Goal: Task Accomplishment & Management: Manage account settings

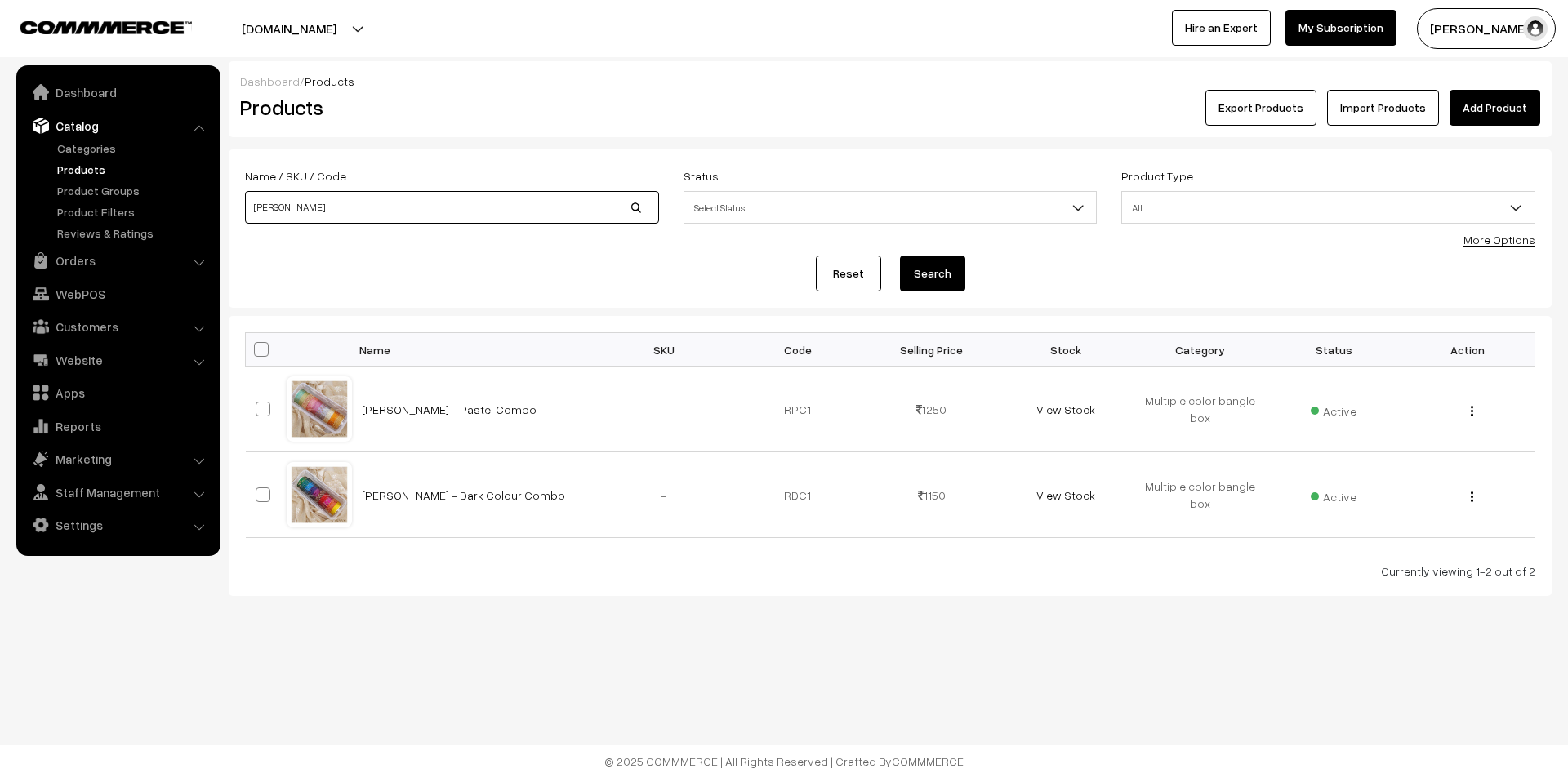
drag, startPoint x: 302, startPoint y: 208, endPoint x: 242, endPoint y: 214, distance: 60.3
click at [242, 214] on div "Name / SKU / Code rathi" at bounding box center [452, 199] width 439 height 68
type input "yukthi"
click at [941, 274] on button "Search" at bounding box center [933, 273] width 65 height 36
click at [417, 502] on td "Yukthi - Glass Bangles" at bounding box center [475, 495] width 245 height 86
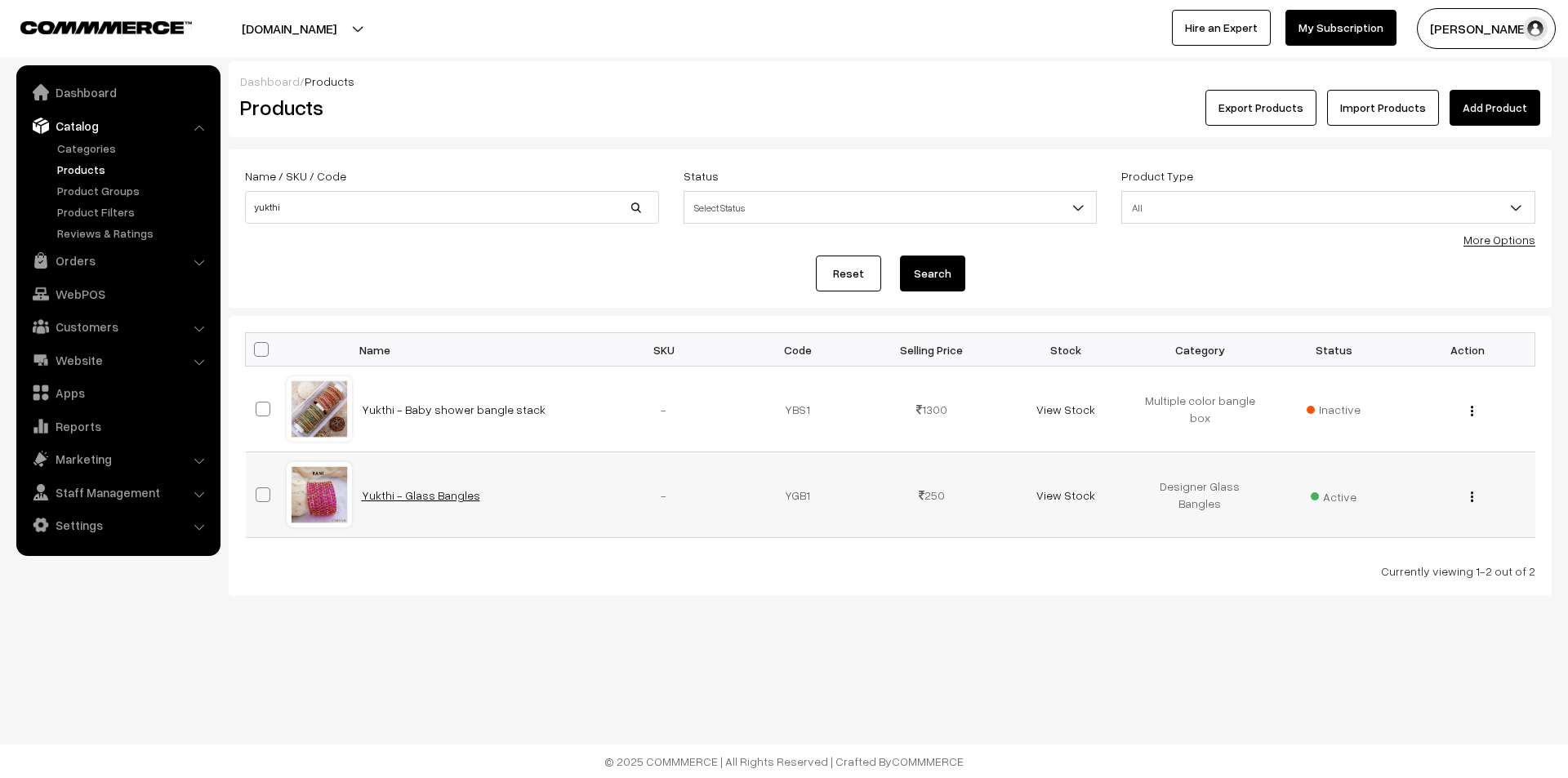
click at [424, 499] on link "Yukthi - Glass Bangles" at bounding box center [421, 496] width 118 height 14
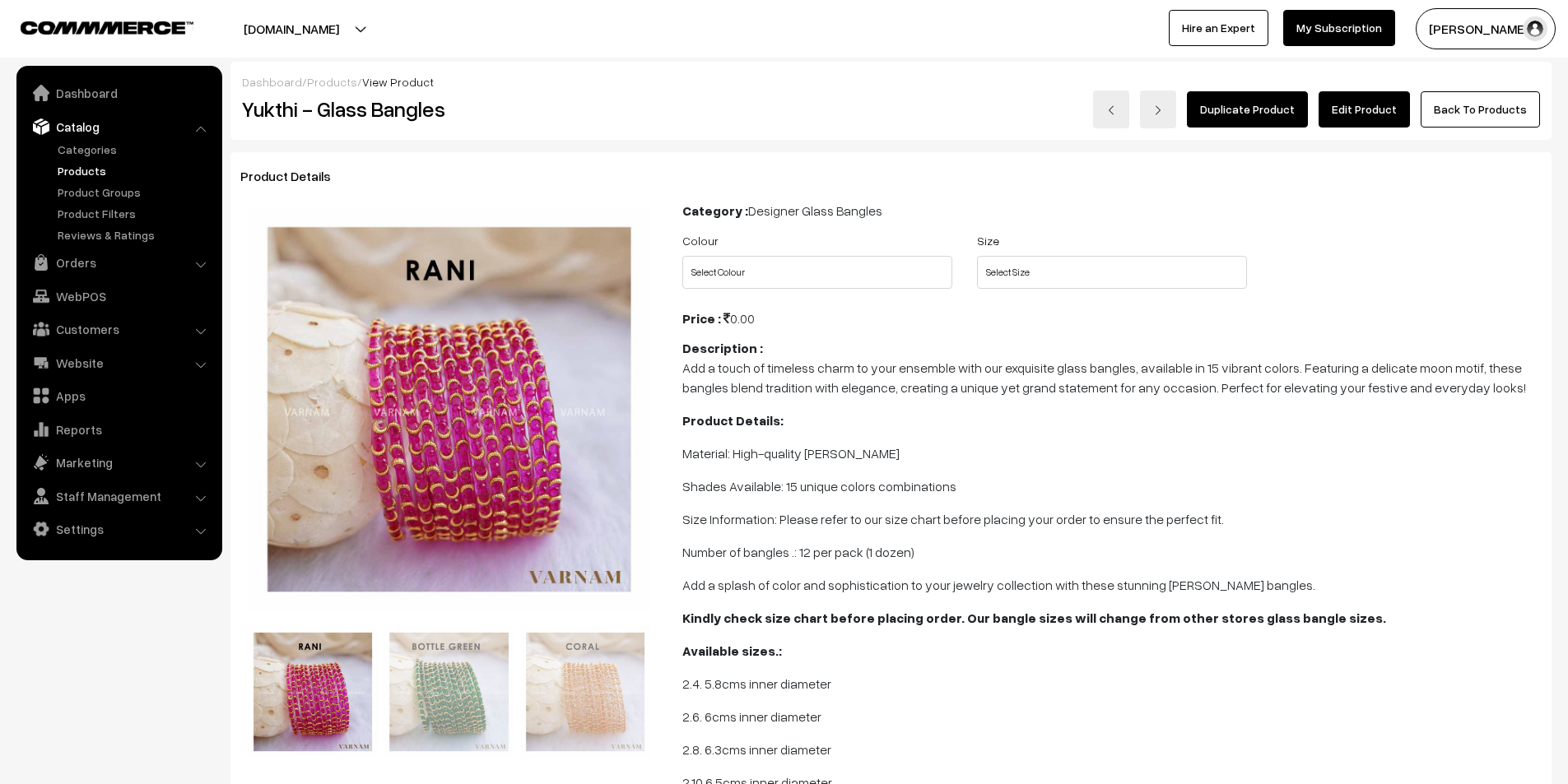
click at [1363, 110] on link "Edit Product" at bounding box center [1364, 109] width 92 height 36
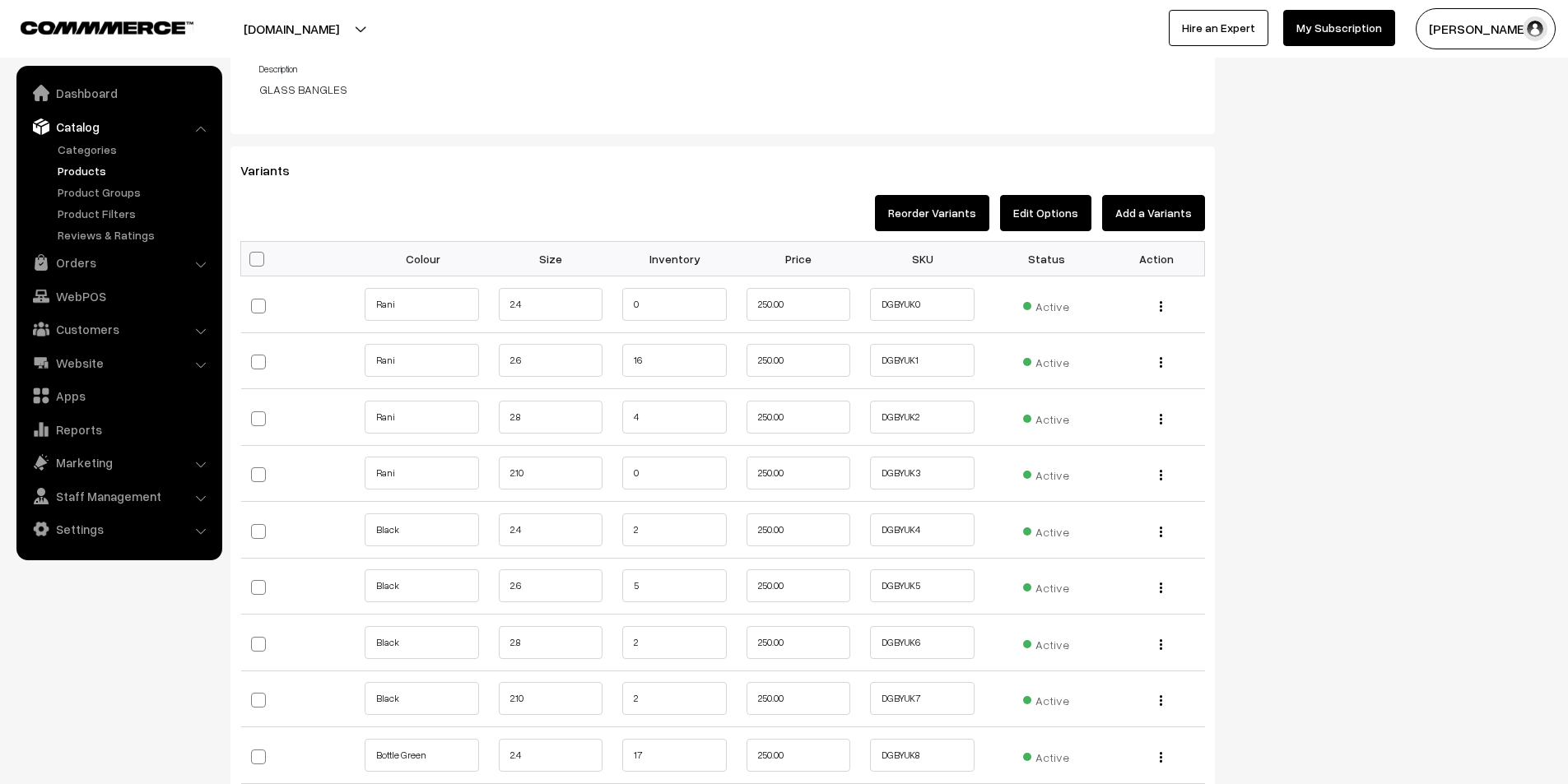
scroll to position [1728, 0]
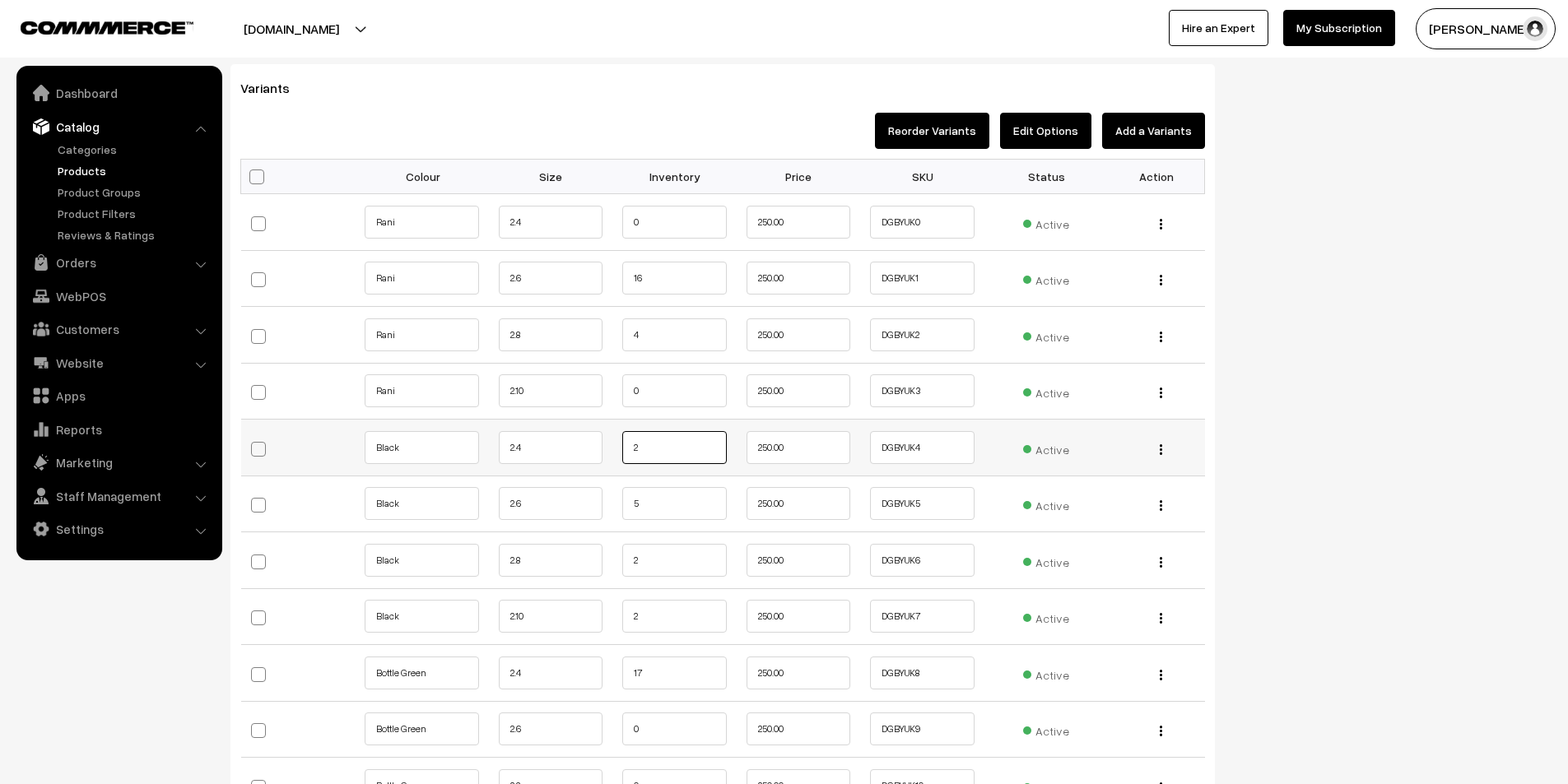
drag, startPoint x: 683, startPoint y: 456, endPoint x: 605, endPoint y: 454, distance: 78.0
click at [605, 454] on tr "Black 2.4 2 250.00 DGBYUK4 Active" at bounding box center [723, 448] width 964 height 57
type input "1"
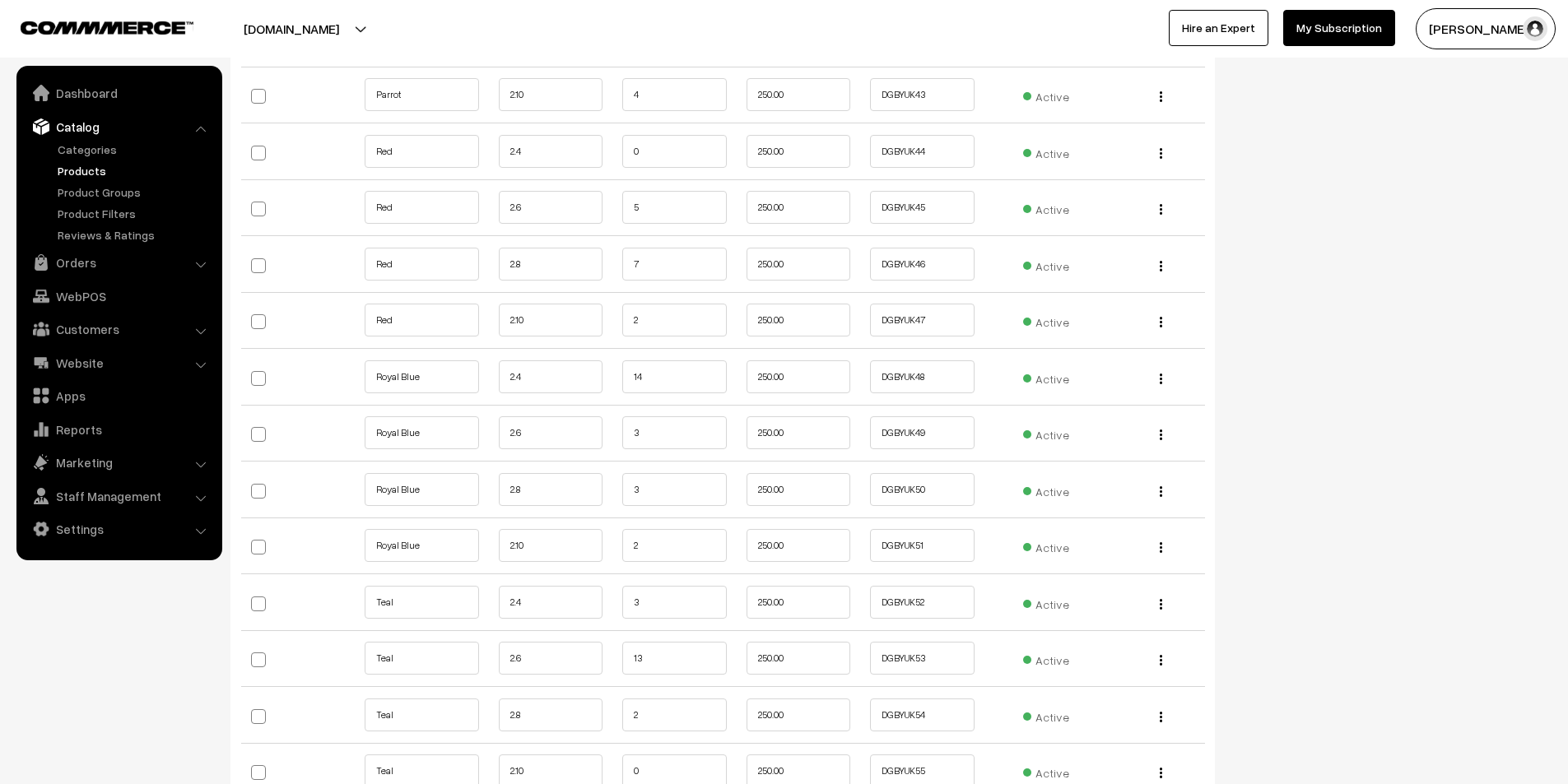
scroll to position [4444, 0]
drag, startPoint x: 652, startPoint y: 442, endPoint x: 599, endPoint y: 446, distance: 53.2
click at [599, 446] on tr "Teal 2.4 3 250.00 DGBYUK52 Active" at bounding box center [723, 438] width 964 height 57
type input "2"
drag, startPoint x: 1380, startPoint y: 396, endPoint x: 1283, endPoint y: 422, distance: 100.4
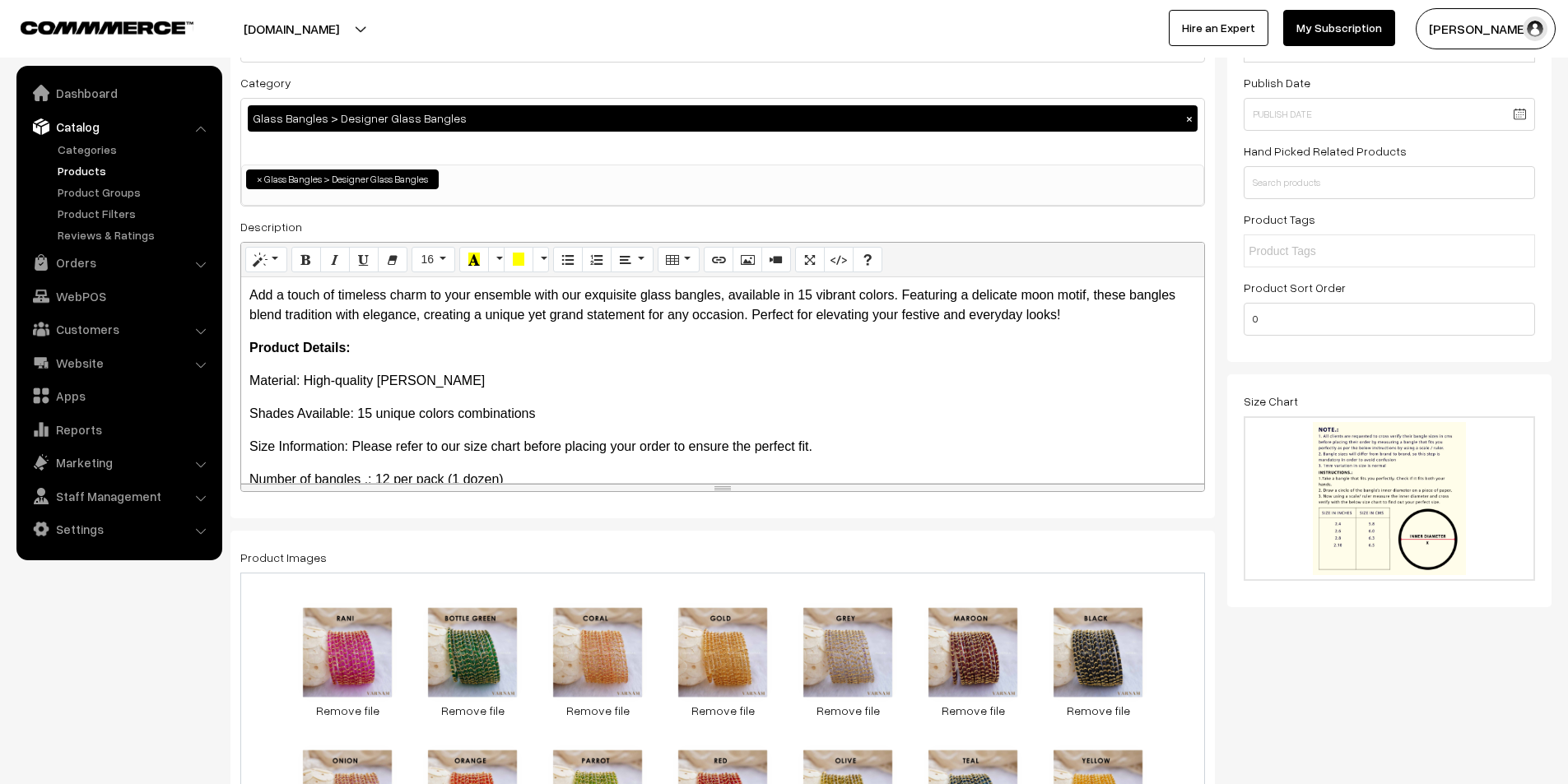
scroll to position [0, 0]
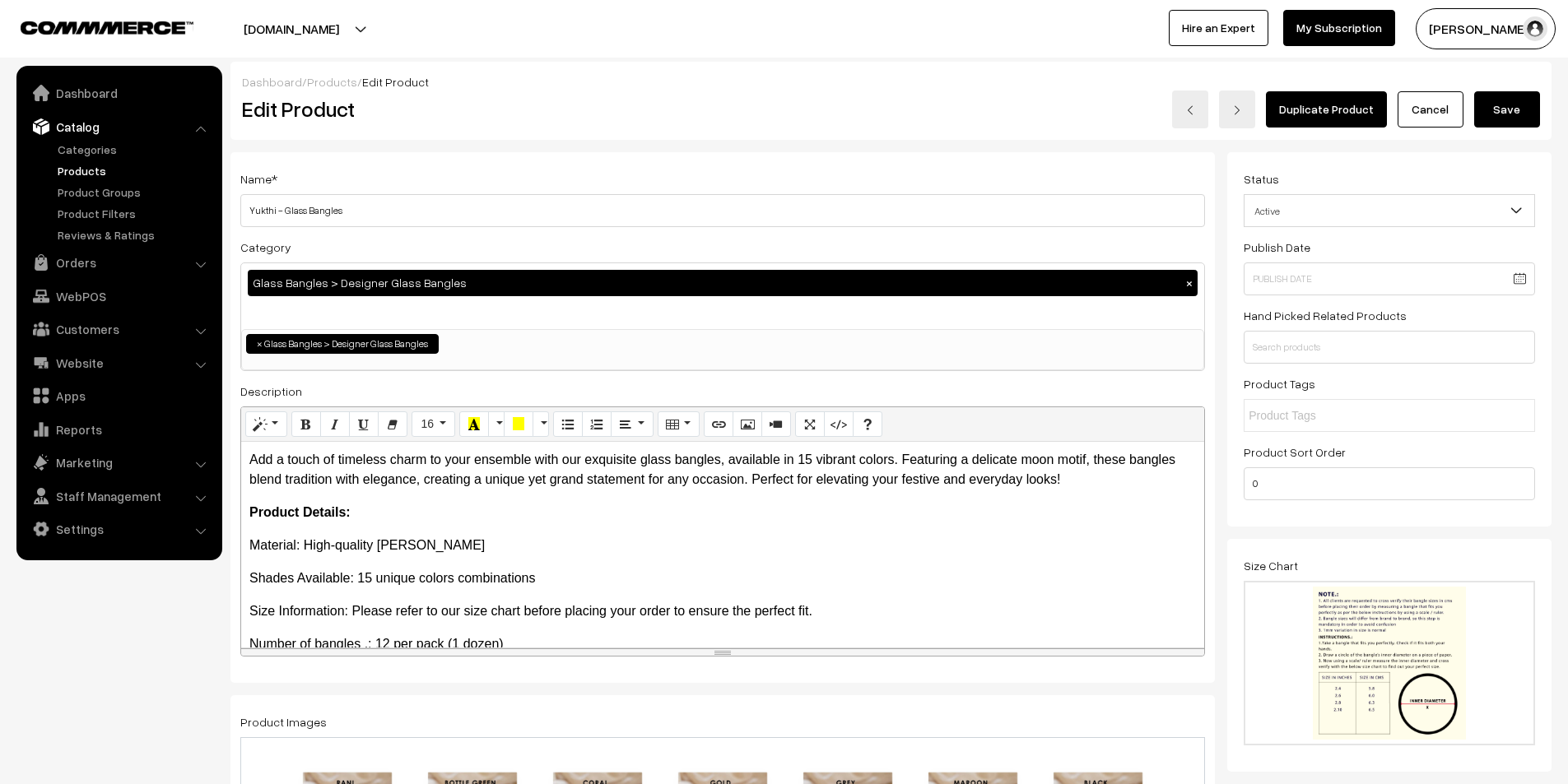
click at [1500, 116] on button "Save" at bounding box center [1507, 109] width 66 height 36
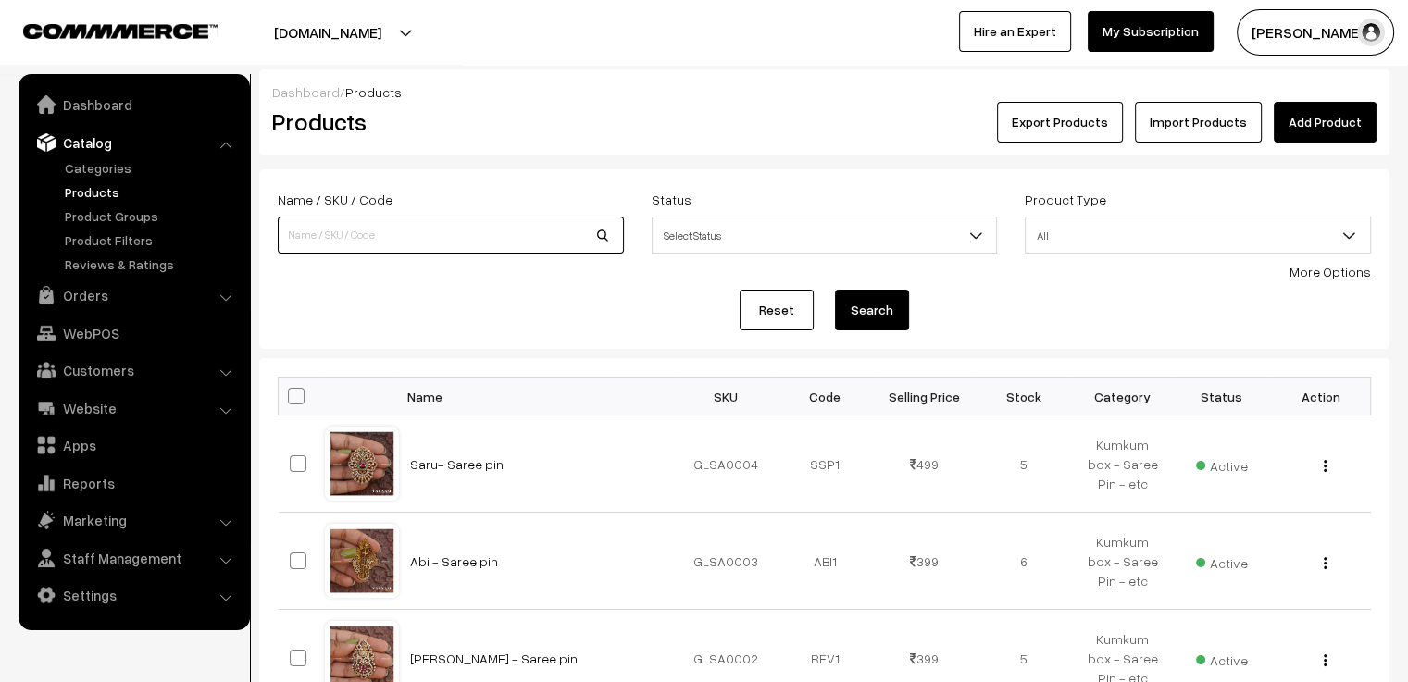
click at [378, 235] on input at bounding box center [451, 235] width 346 height 37
type input "pitch black"
click at [835, 290] on button "Search" at bounding box center [872, 310] width 74 height 41
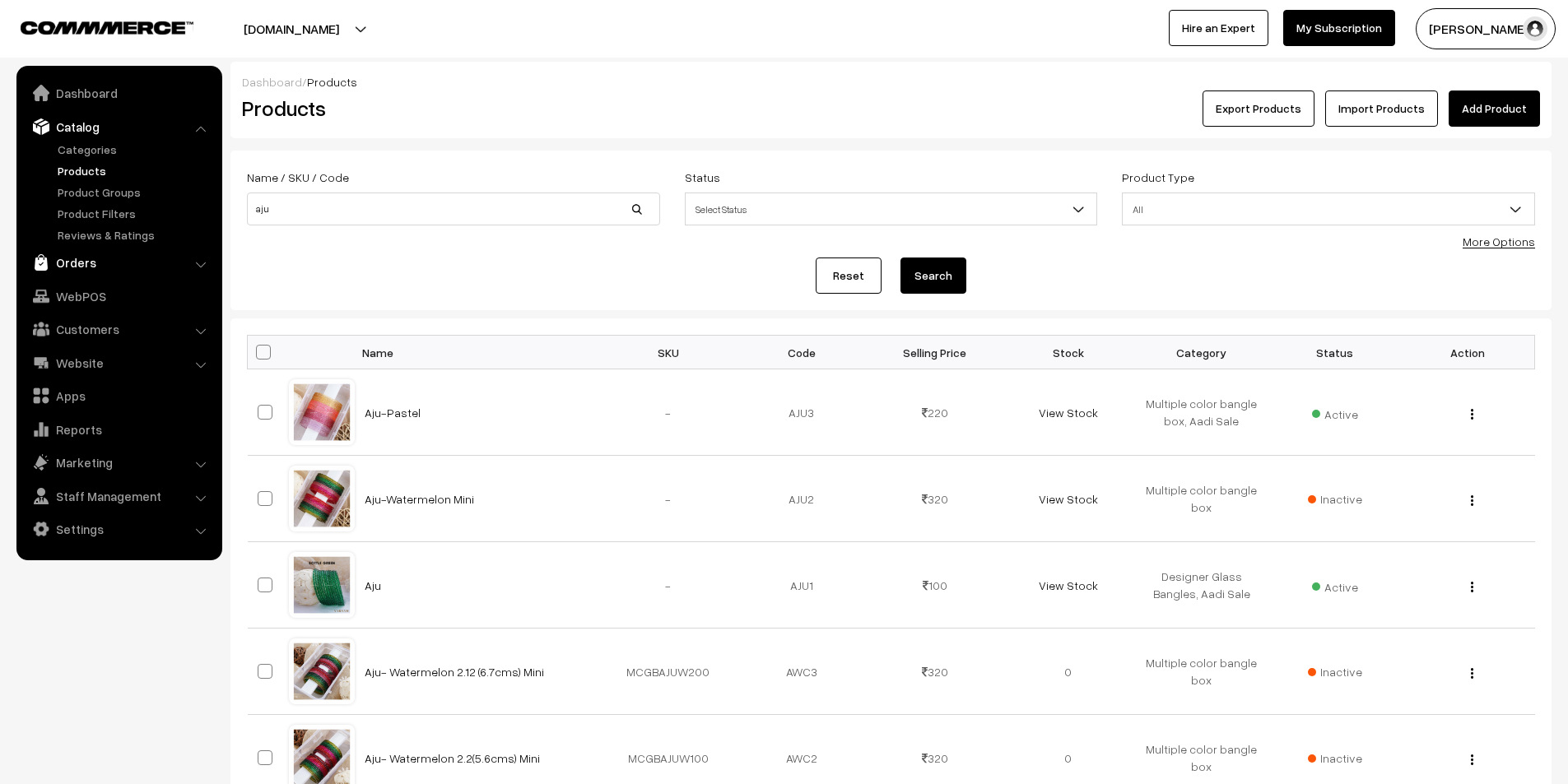
click at [86, 264] on link "Orders" at bounding box center [118, 262] width 196 height 29
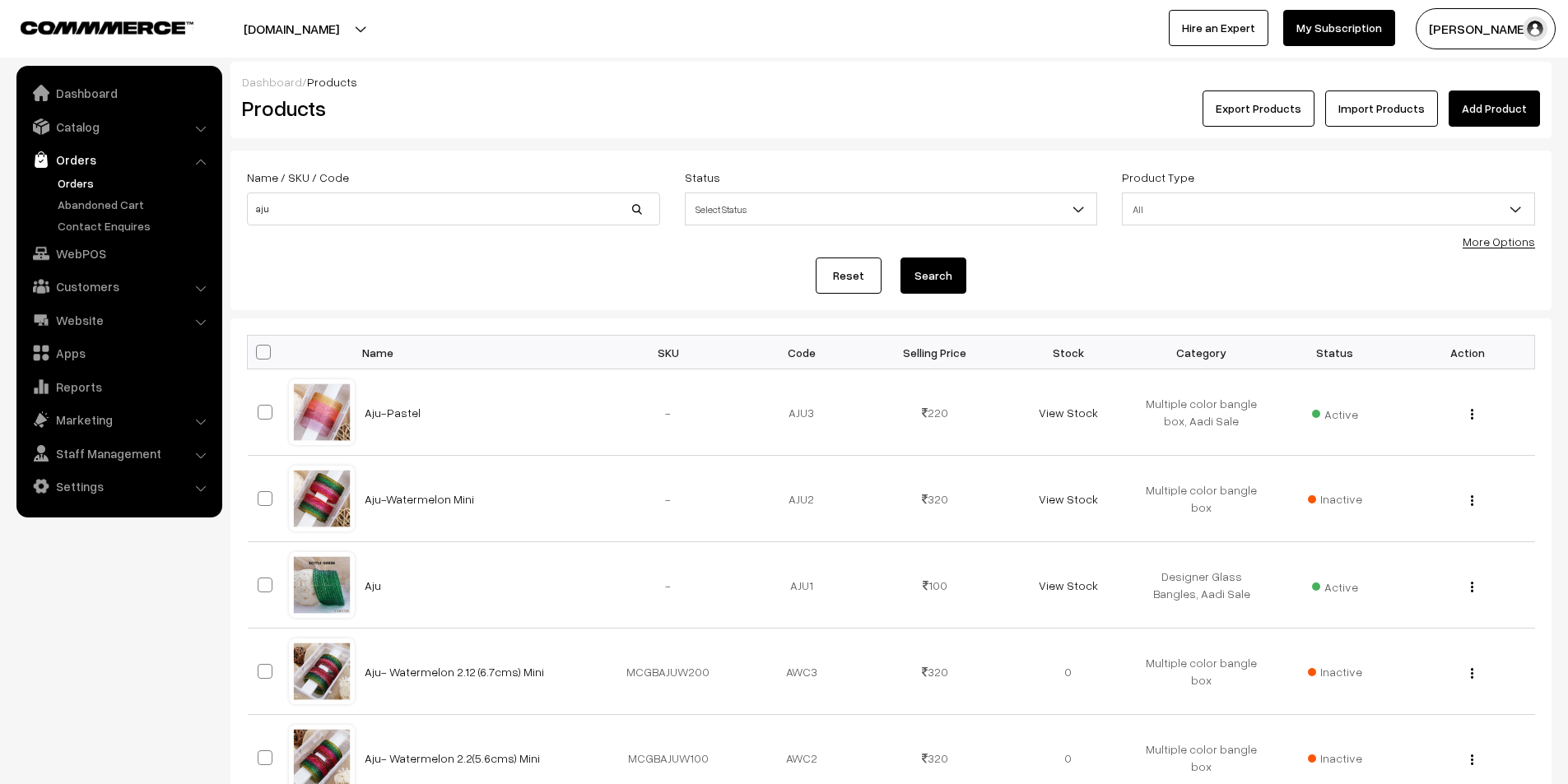
click at [68, 179] on link "Orders" at bounding box center [134, 182] width 163 height 17
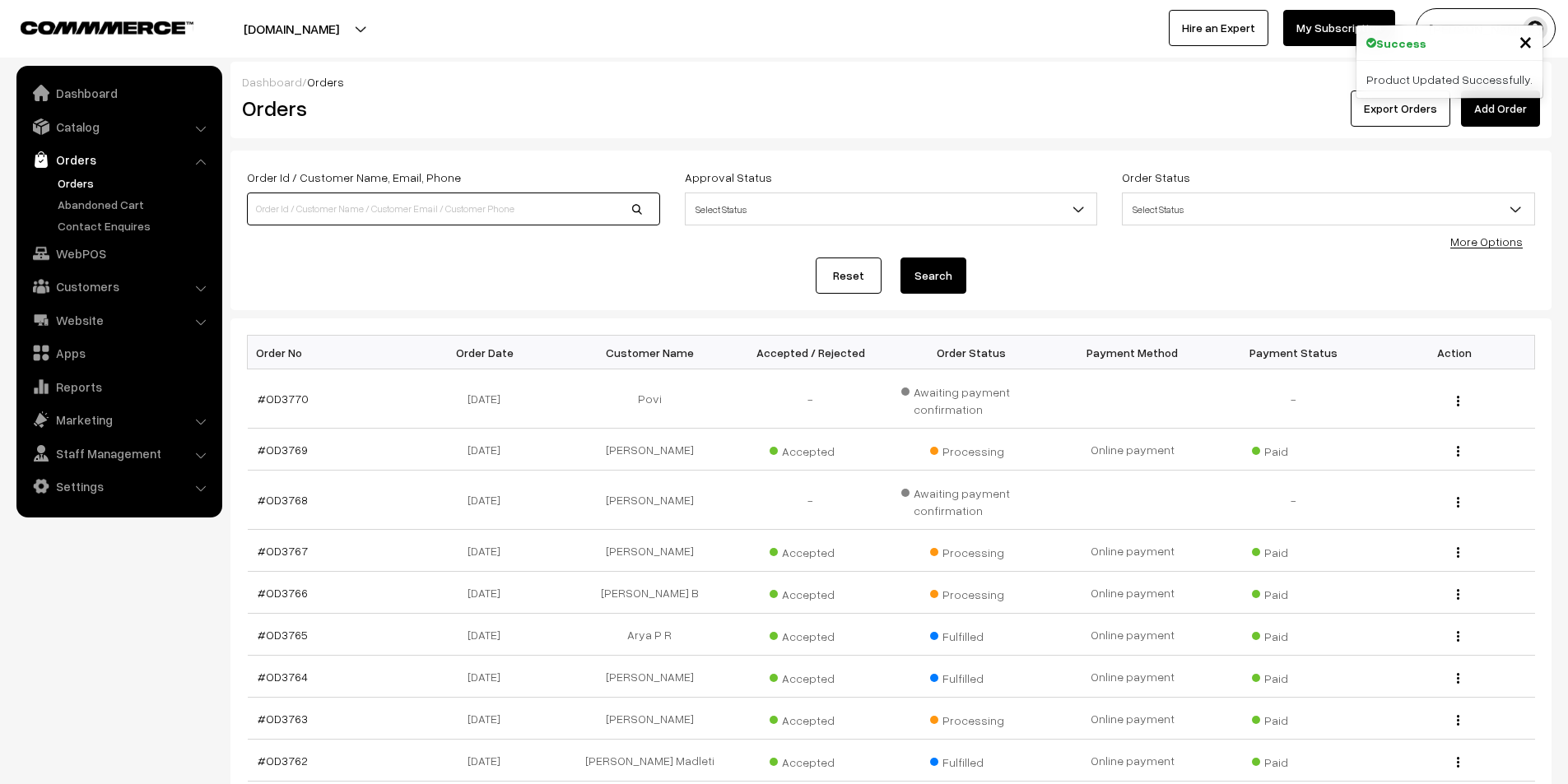
click at [296, 211] on input at bounding box center [453, 209] width 413 height 33
type input "3691"
click at [900, 258] on button "Search" at bounding box center [933, 276] width 66 height 36
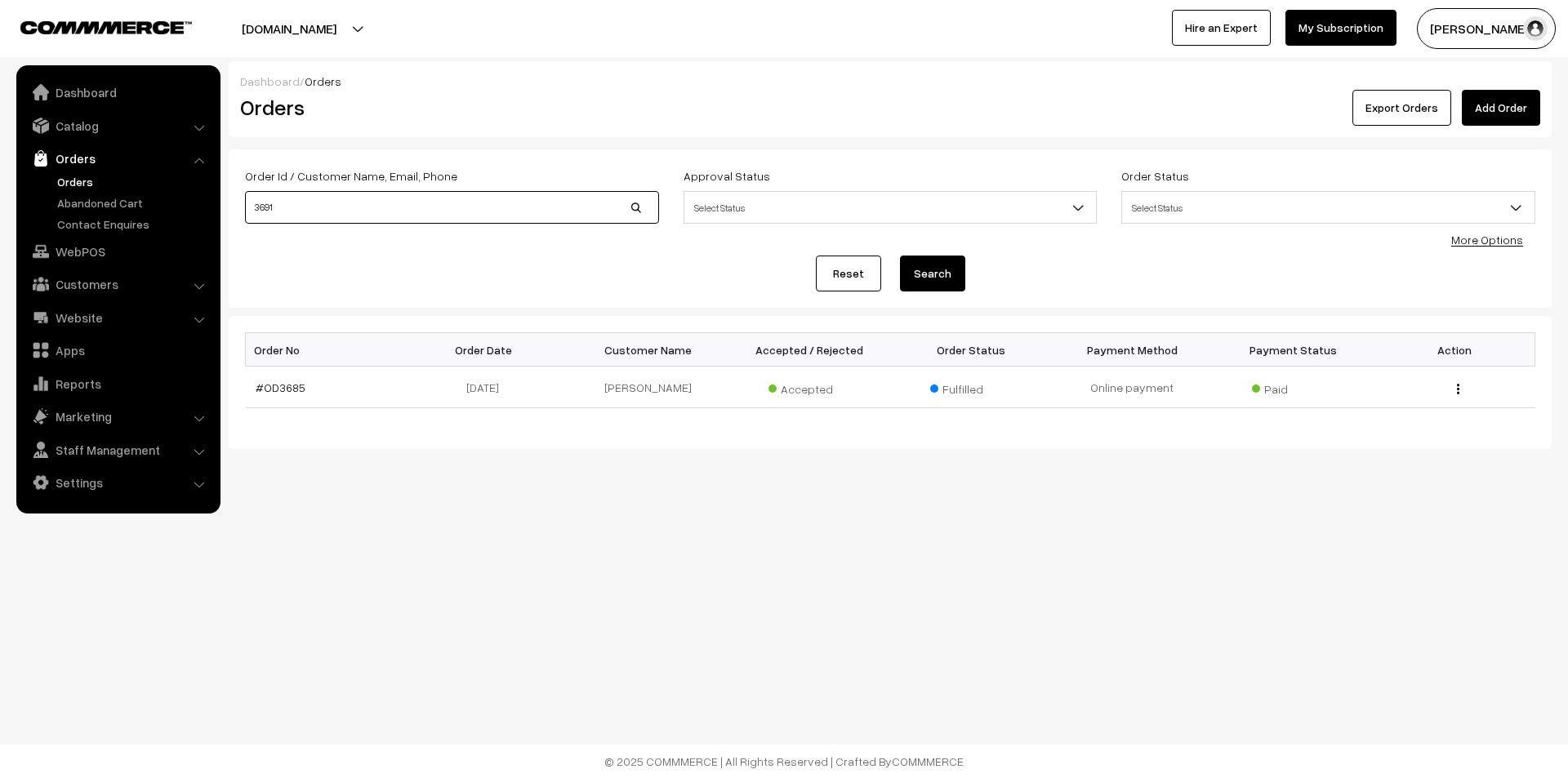
click at [252, 209] on input "3691" at bounding box center [452, 207] width 414 height 33
type input "od3691"
click at [900, 256] on button "Search" at bounding box center [933, 273] width 65 height 36
click at [276, 382] on link "#OD3691" at bounding box center [280, 387] width 48 height 14
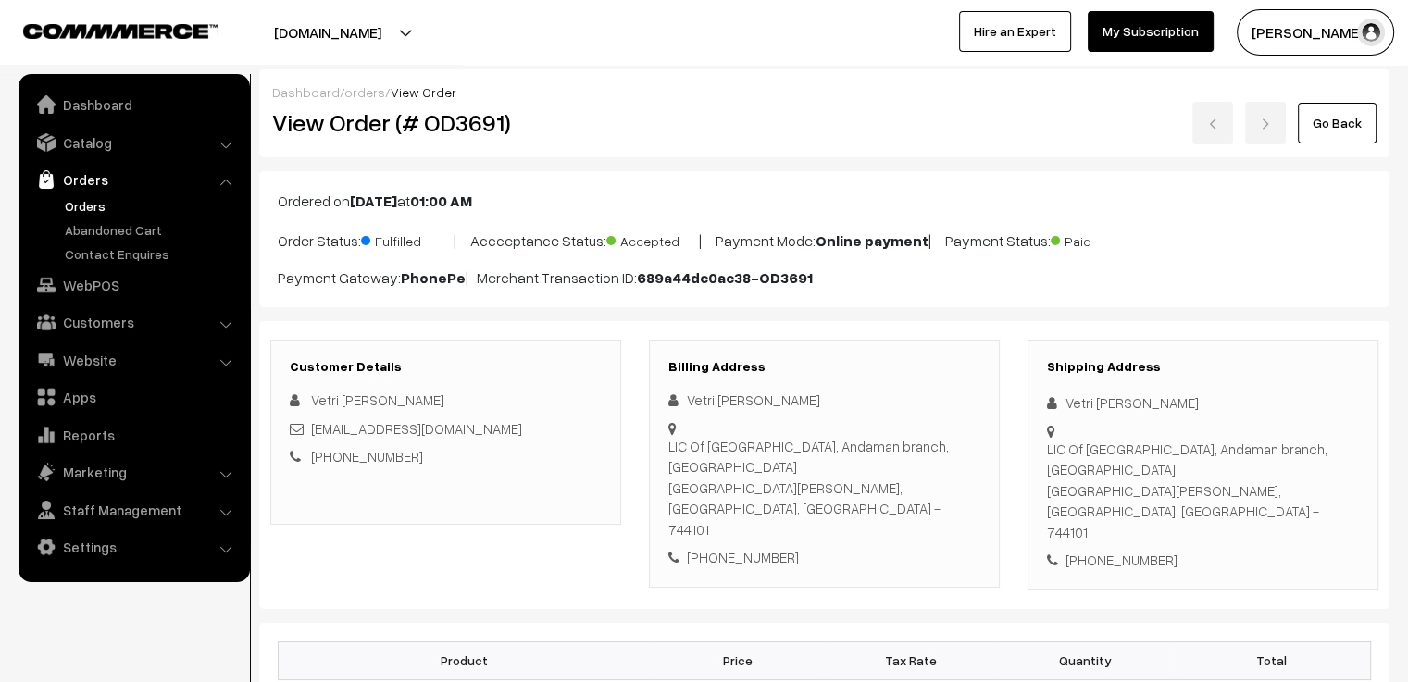
click at [353, 92] on link "orders" at bounding box center [364, 92] width 41 height 16
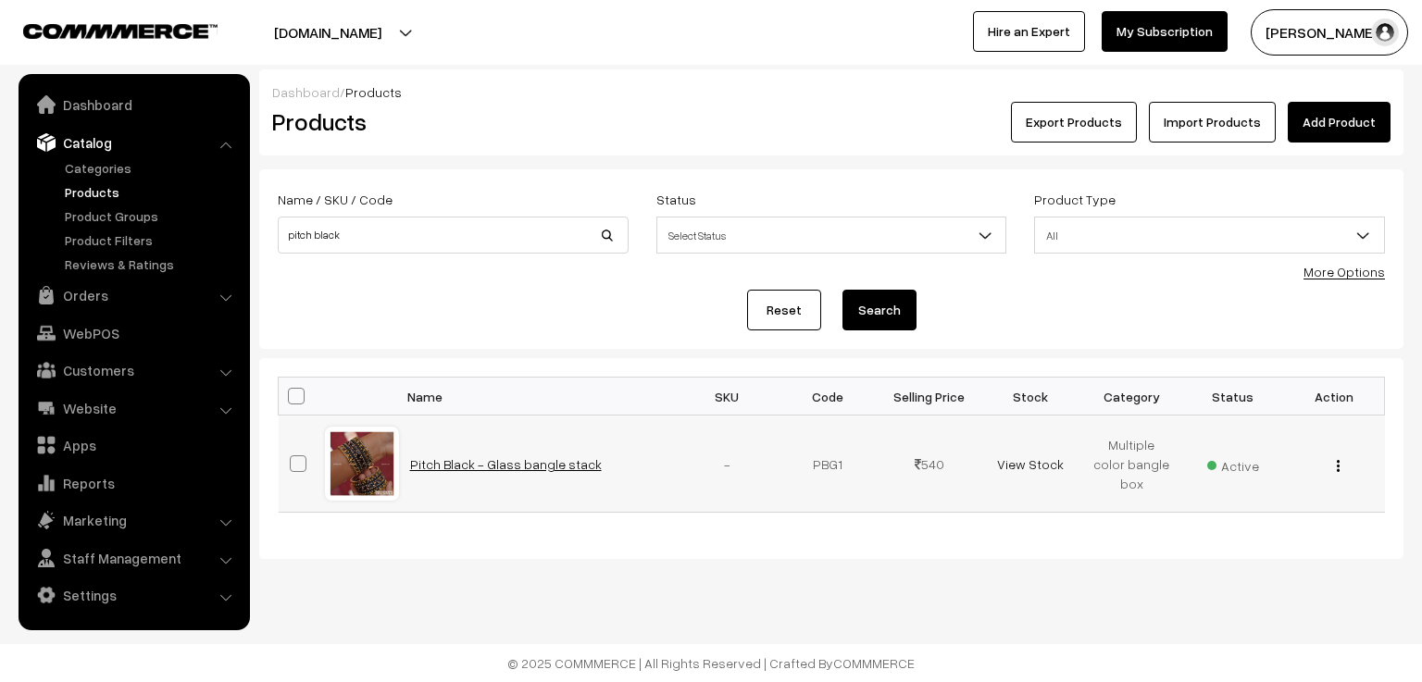
click at [480, 459] on link "Pitch Black - Glass bangle stack" at bounding box center [506, 464] width 192 height 16
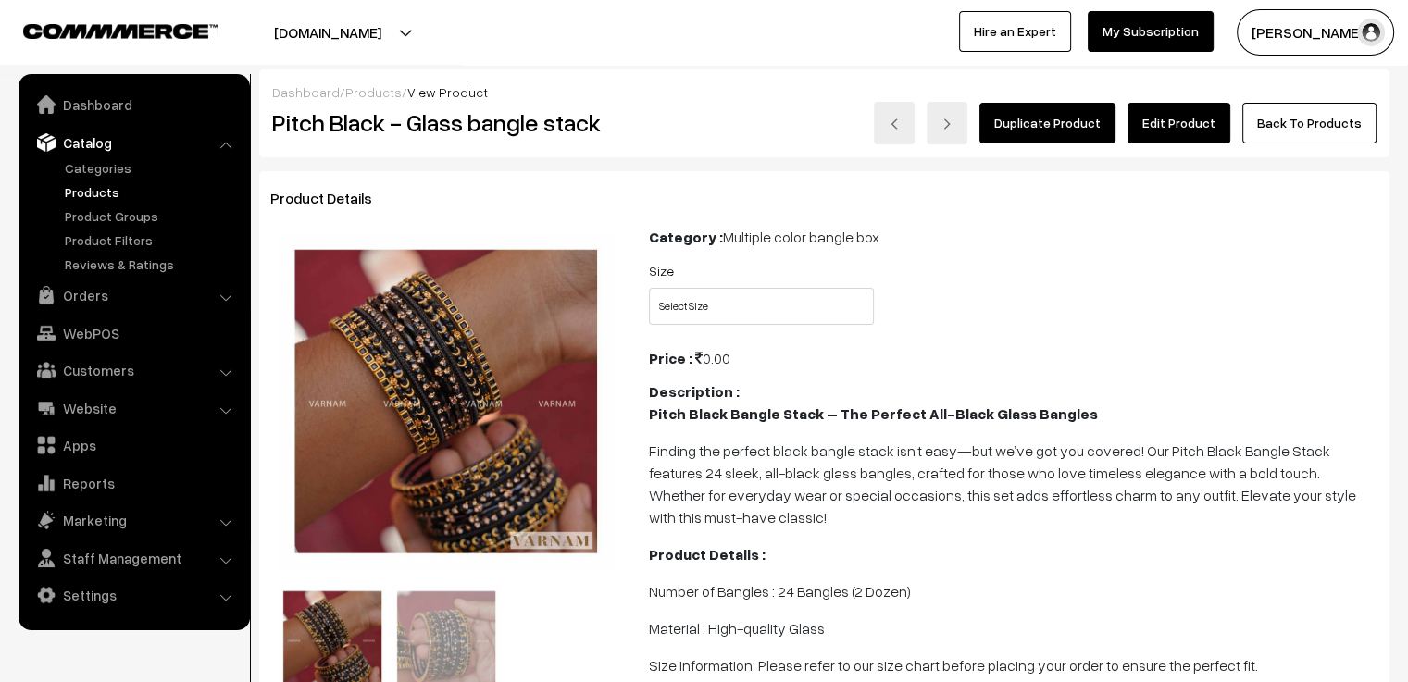
click at [1172, 124] on link "Edit Product" at bounding box center [1179, 123] width 103 height 41
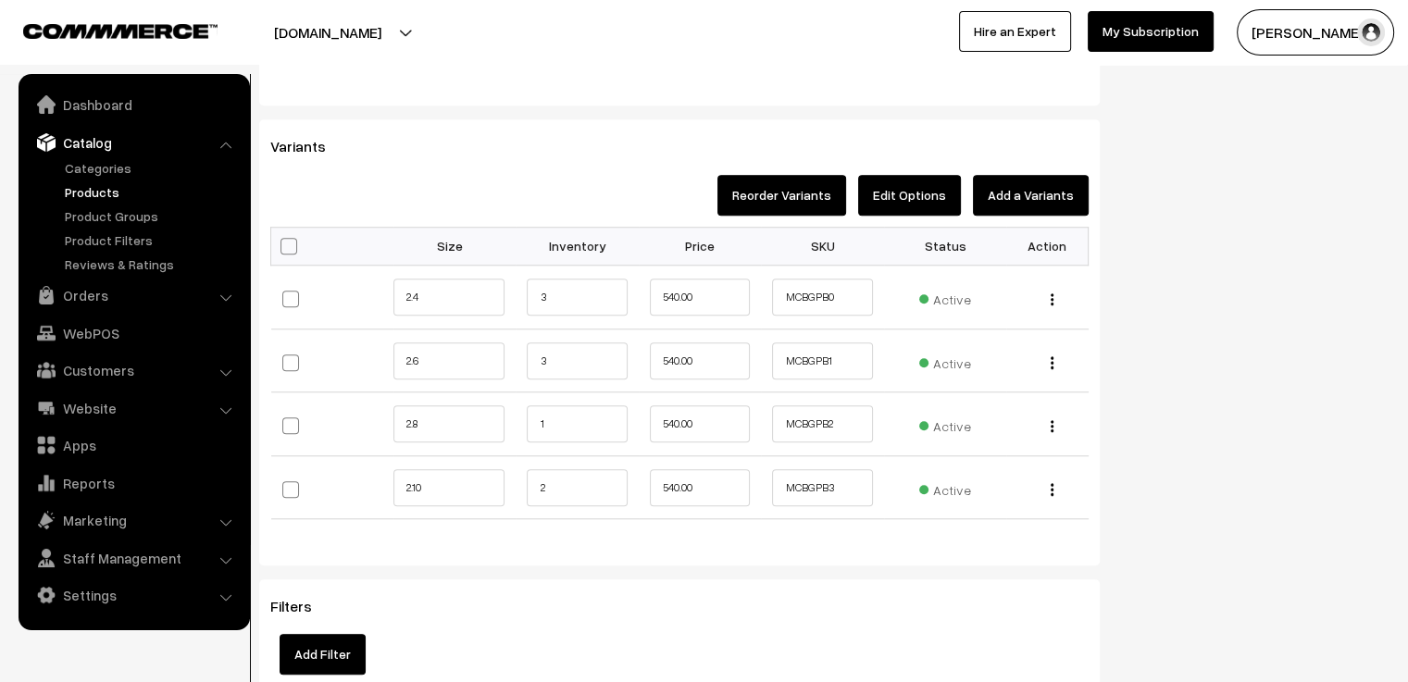
scroll to position [1666, 0]
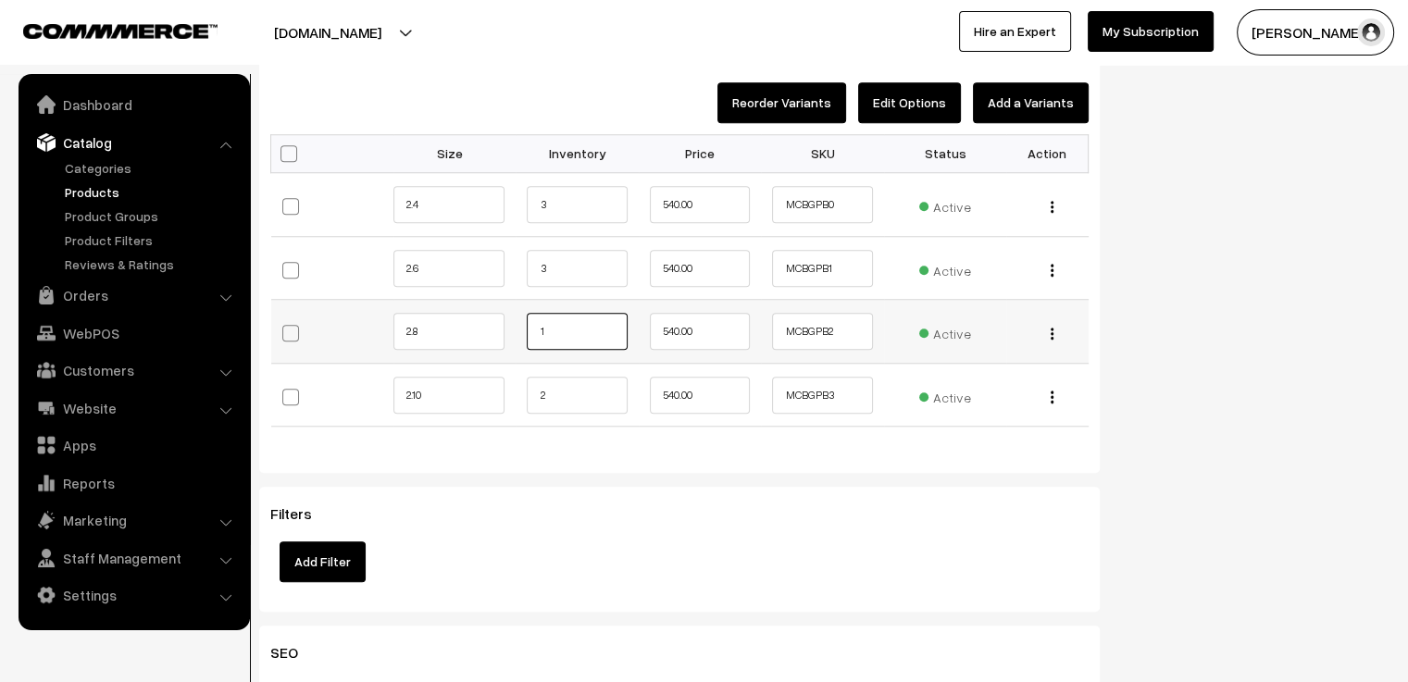
drag, startPoint x: 568, startPoint y: 330, endPoint x: 492, endPoint y: 333, distance: 76.0
click at [492, 333] on tr "2.8 1" at bounding box center [679, 332] width 817 height 64
type input "0"
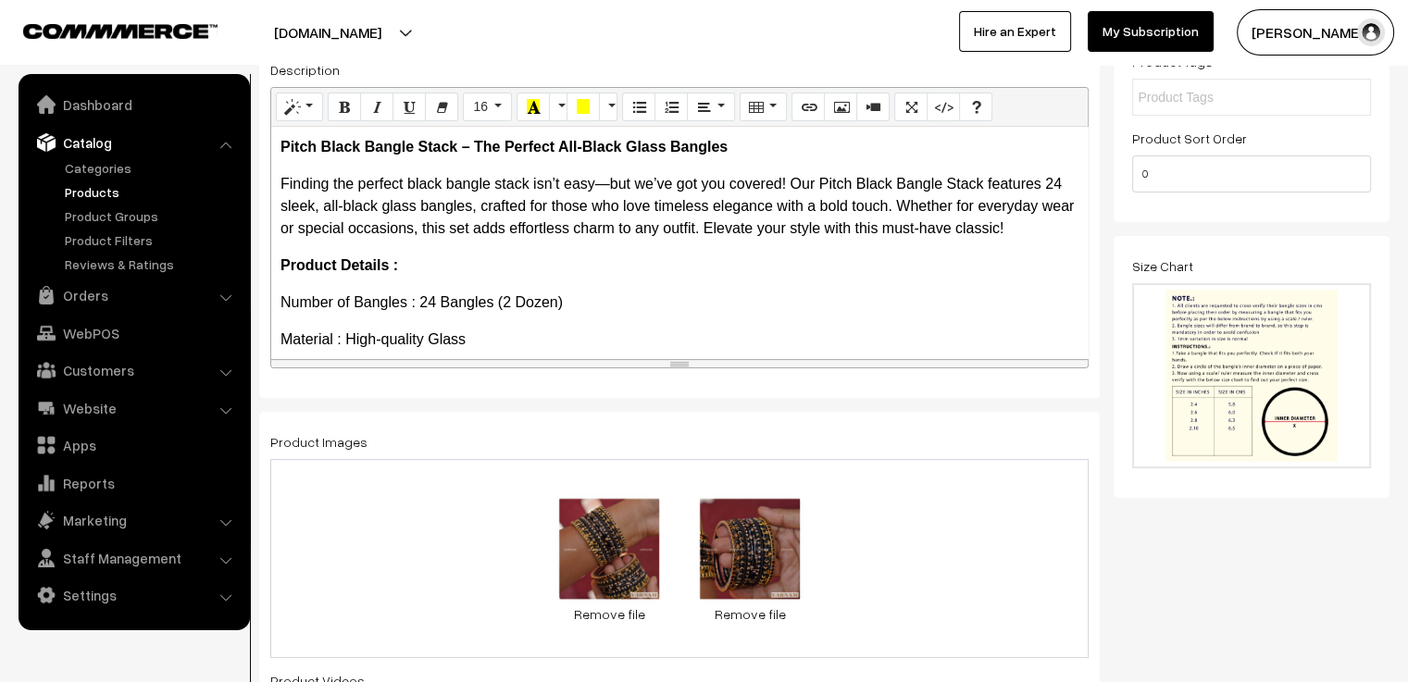
scroll to position [0, 0]
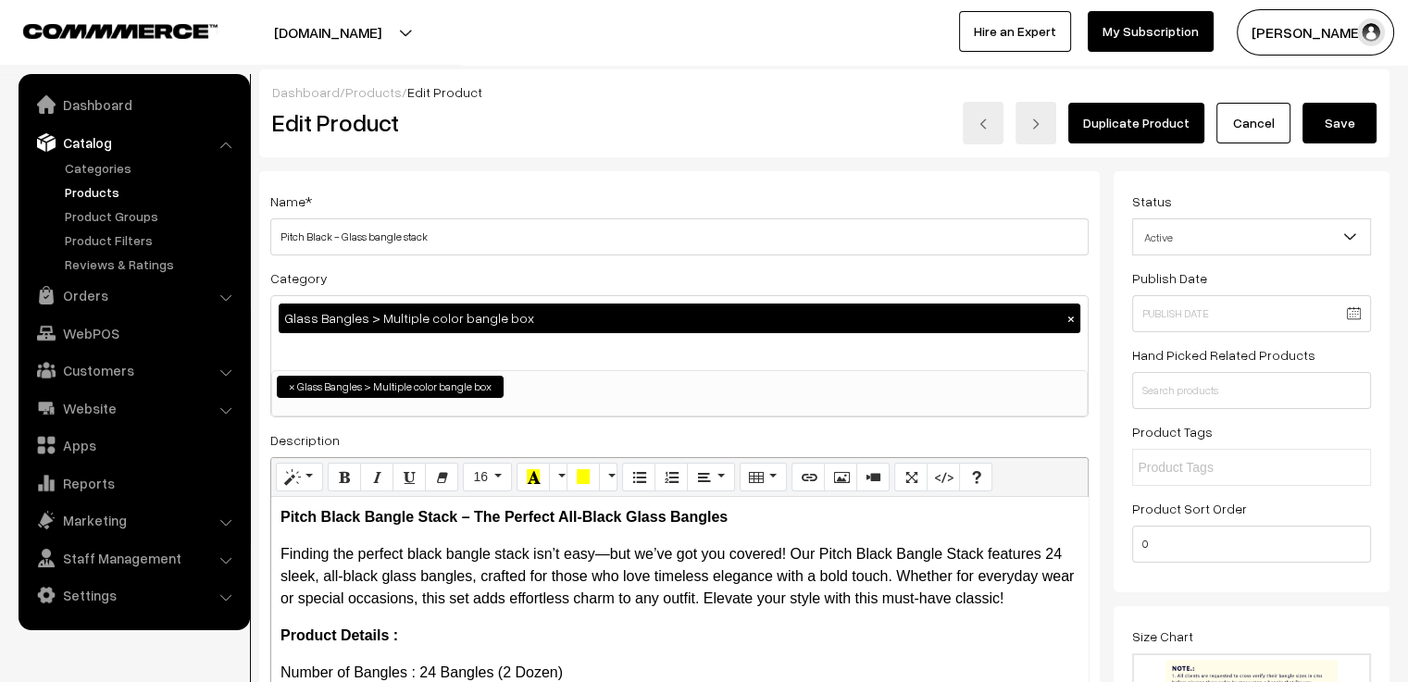
click at [1331, 118] on button "Save" at bounding box center [1339, 123] width 74 height 41
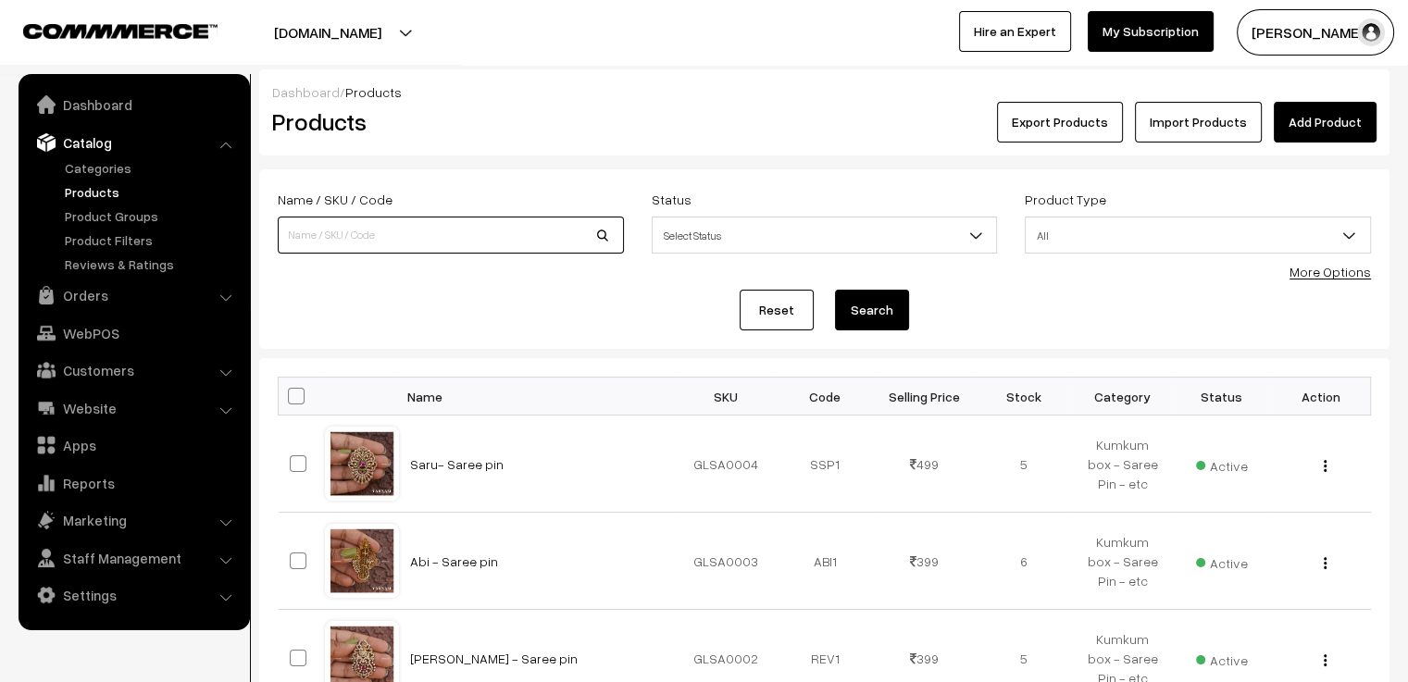
click at [376, 242] on input at bounding box center [451, 235] width 346 height 37
type input "ami"
click at [835, 290] on button "Search" at bounding box center [872, 310] width 74 height 41
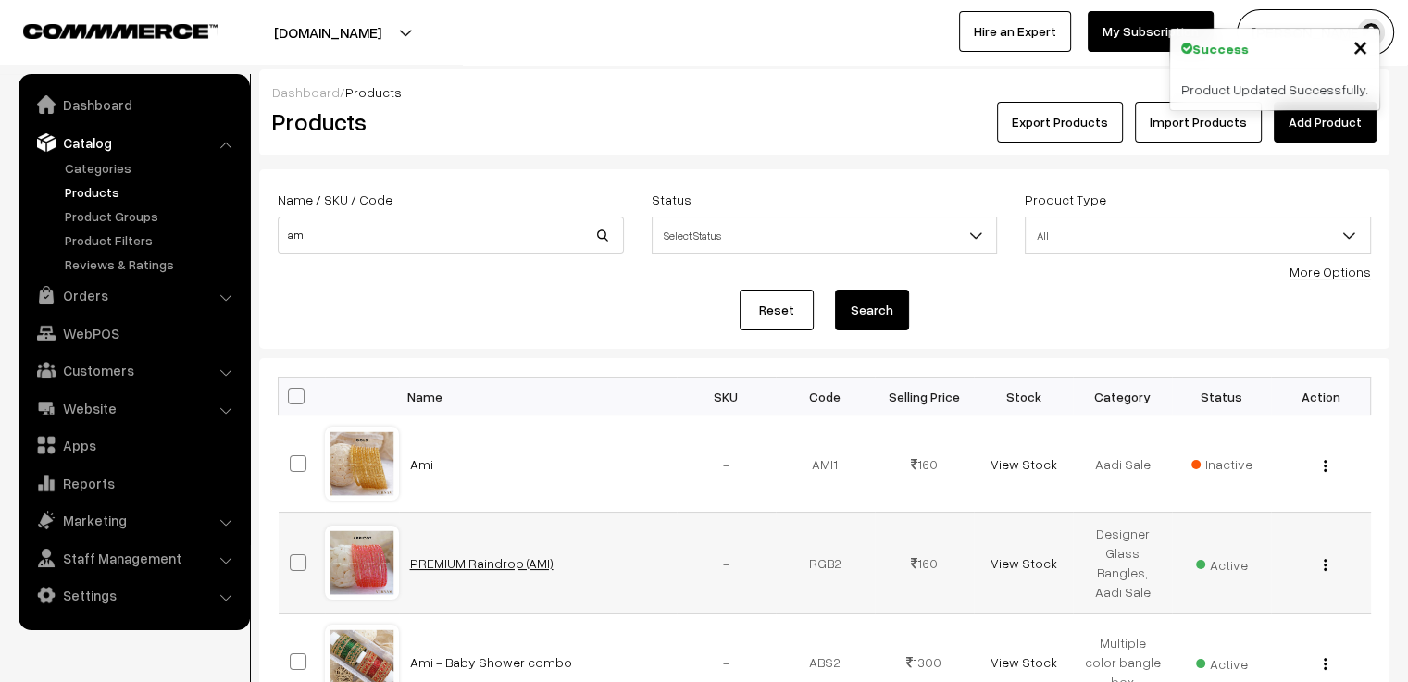
click at [478, 555] on link "PREMIUM Raindrop (AMI)" at bounding box center [481, 563] width 143 height 16
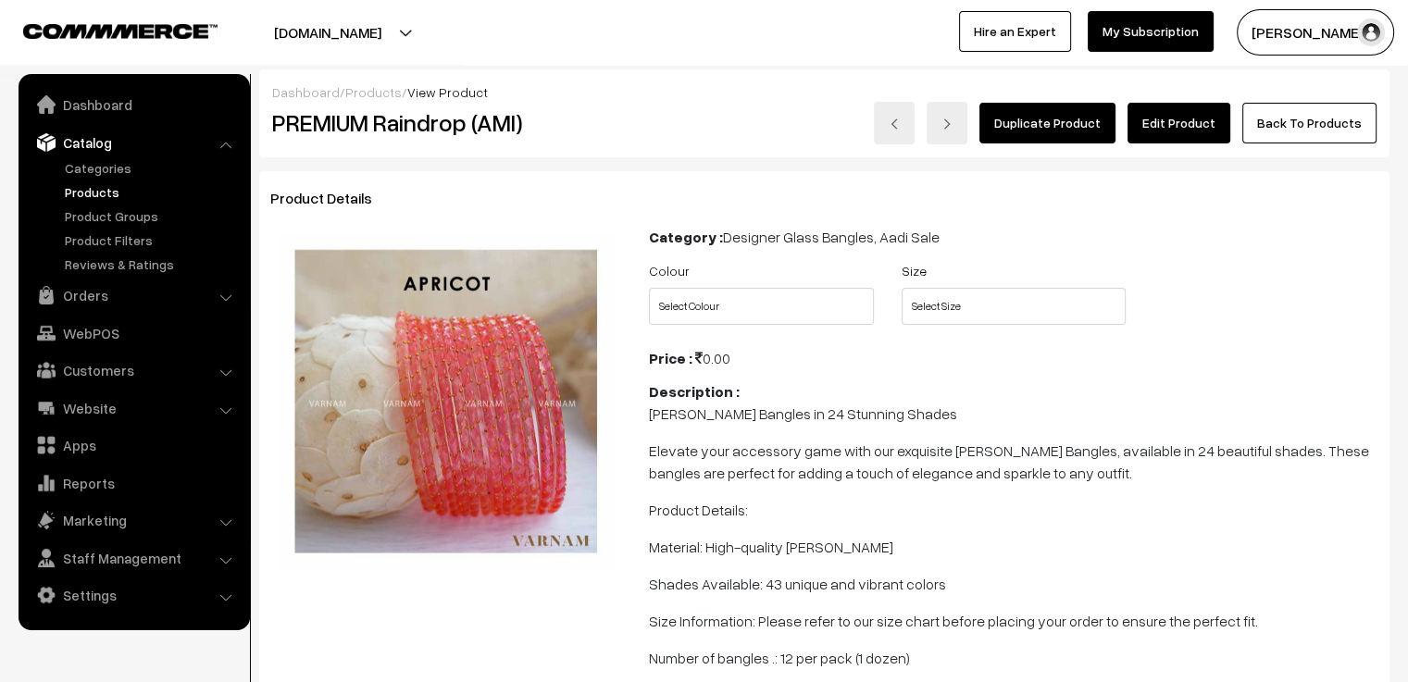
click at [1157, 121] on link "Edit Product" at bounding box center [1179, 123] width 103 height 41
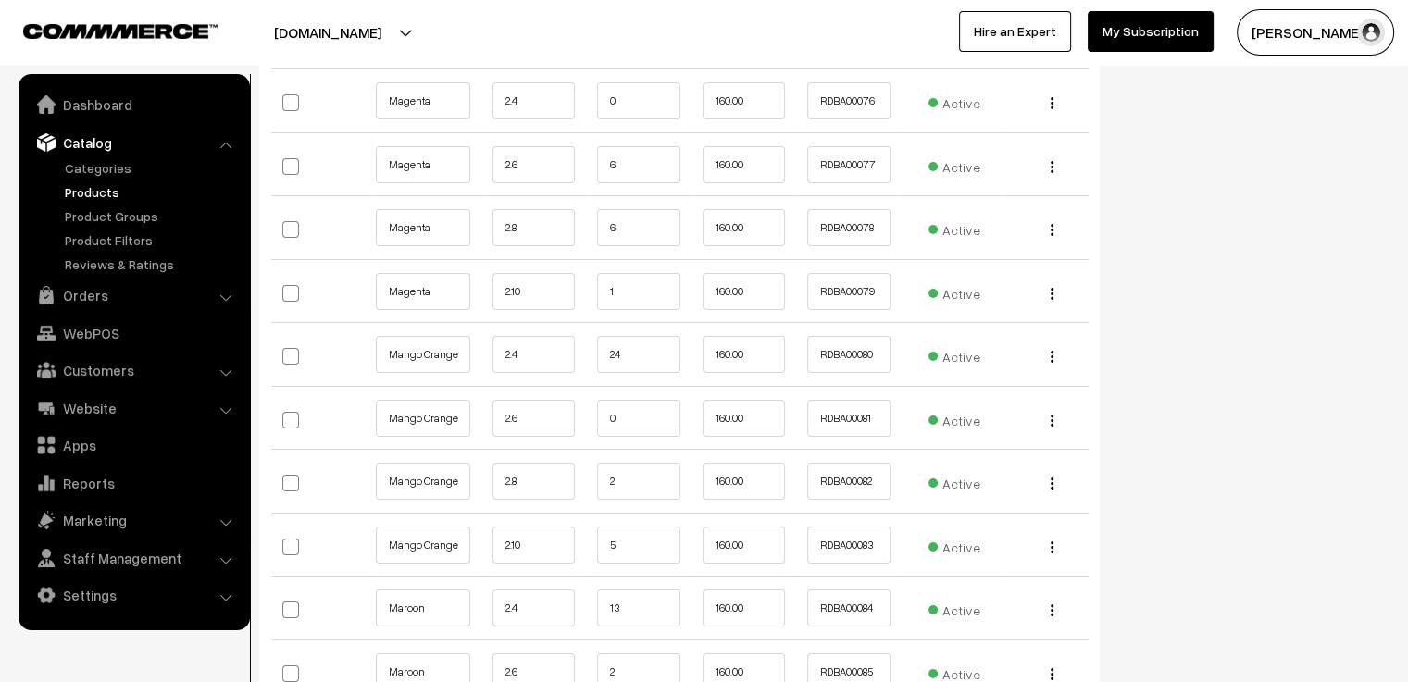
scroll to position [6758, 0]
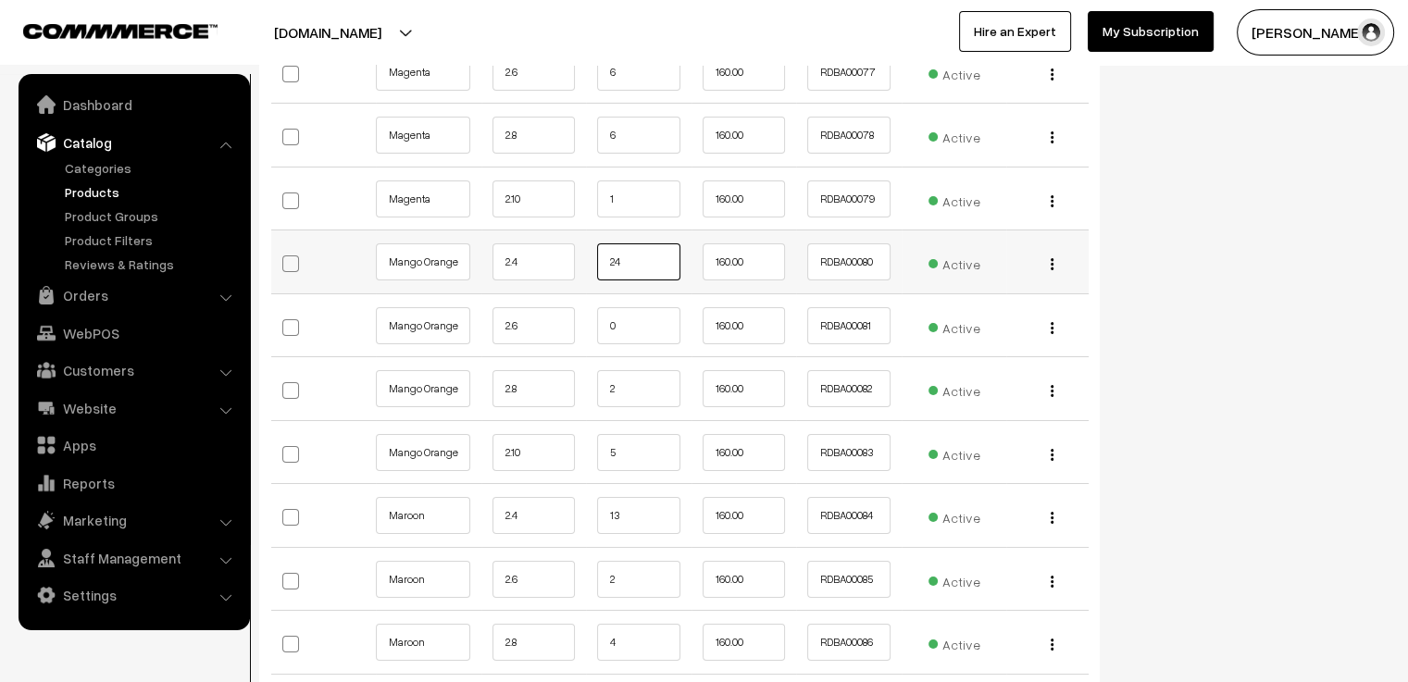
drag, startPoint x: 641, startPoint y: 251, endPoint x: 582, endPoint y: 252, distance: 58.3
click at [582, 252] on tr "Mango Orange 2.4 24 160.00 Active" at bounding box center [679, 263] width 817 height 64
type input "14"
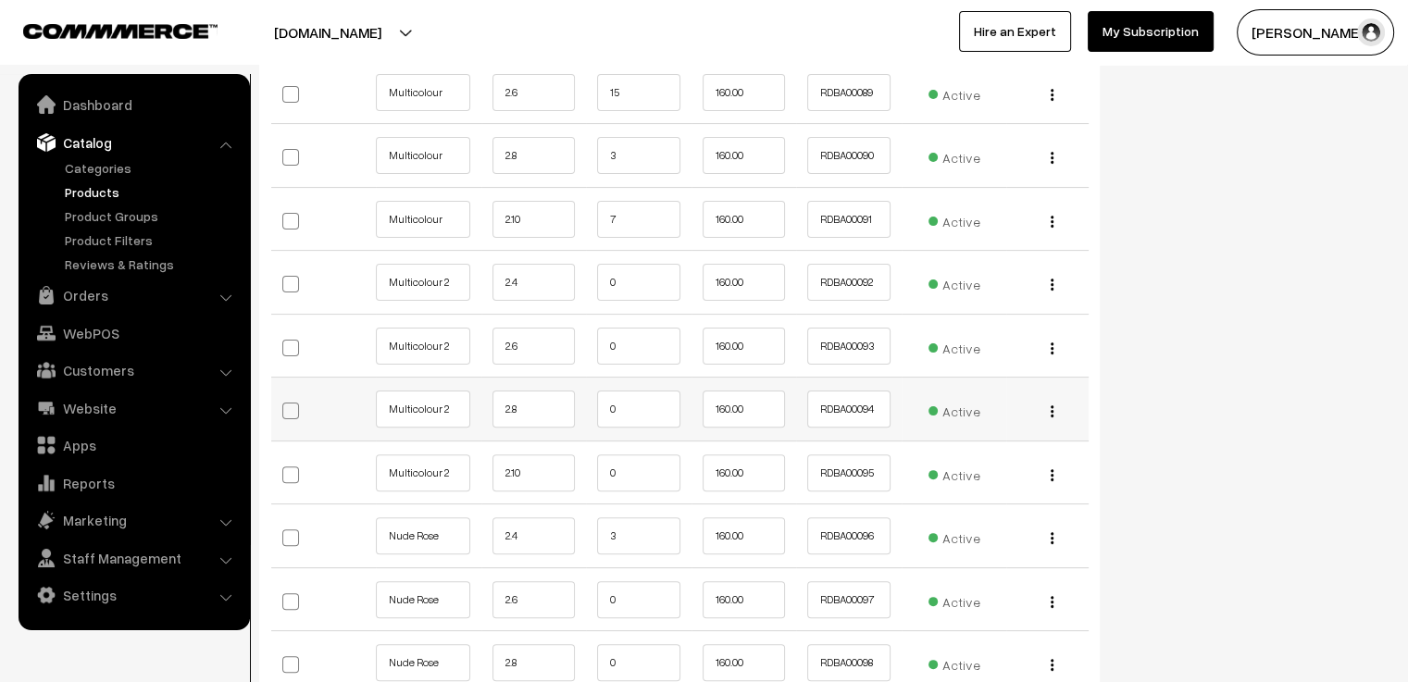
scroll to position [7406, 0]
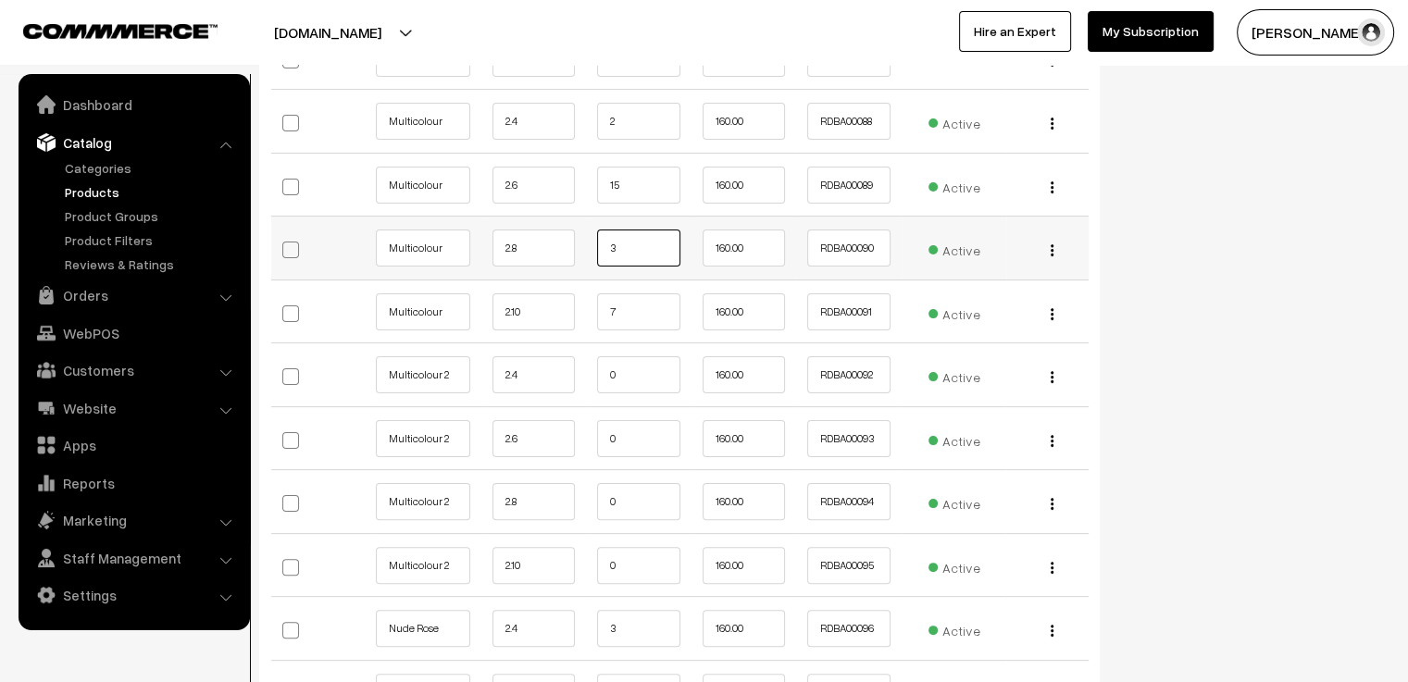
drag, startPoint x: 633, startPoint y: 231, endPoint x: 573, endPoint y: 238, distance: 60.5
click at [573, 238] on tr "Multicolour 2.8 3 160.00 RDBA00090" at bounding box center [679, 249] width 817 height 64
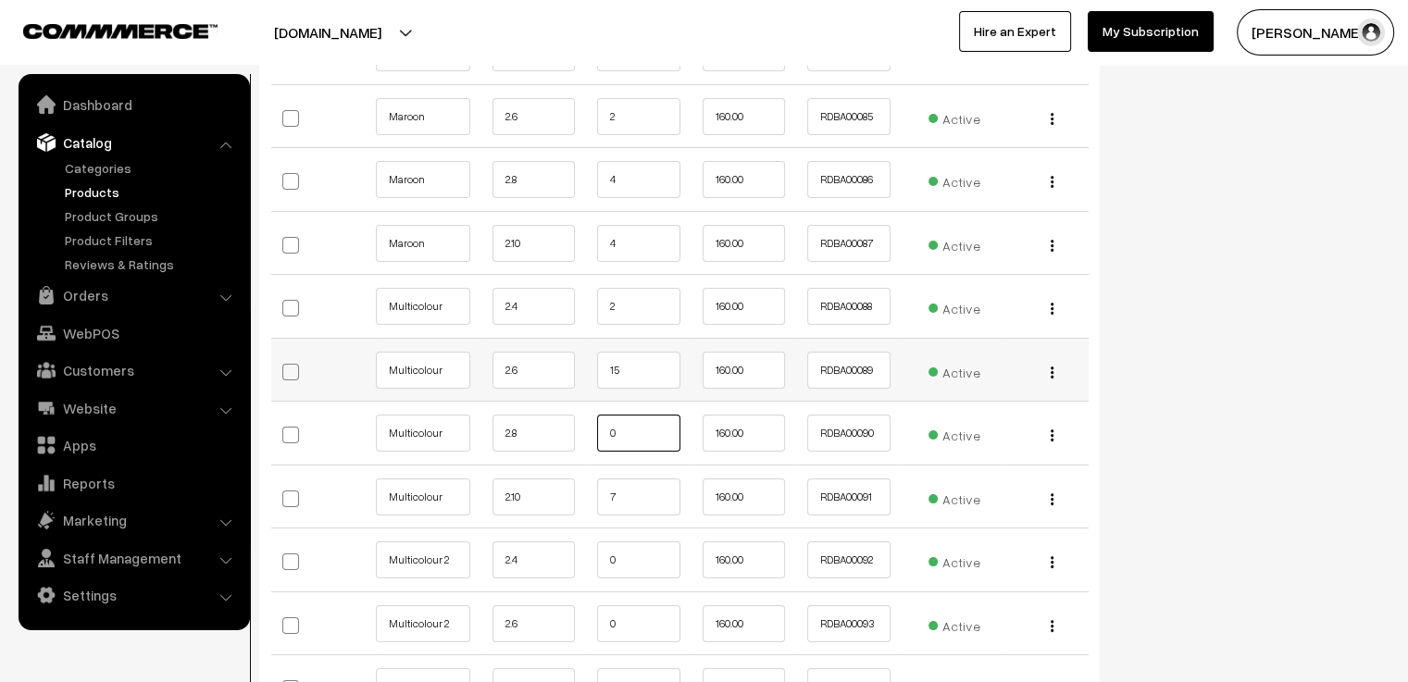
type input "0"
click at [634, 353] on input "15" at bounding box center [638, 370] width 83 height 37
drag, startPoint x: 634, startPoint y: 353, endPoint x: 591, endPoint y: 351, distance: 43.5
click at [591, 351] on td "15" at bounding box center [639, 370] width 106 height 64
type input "6"
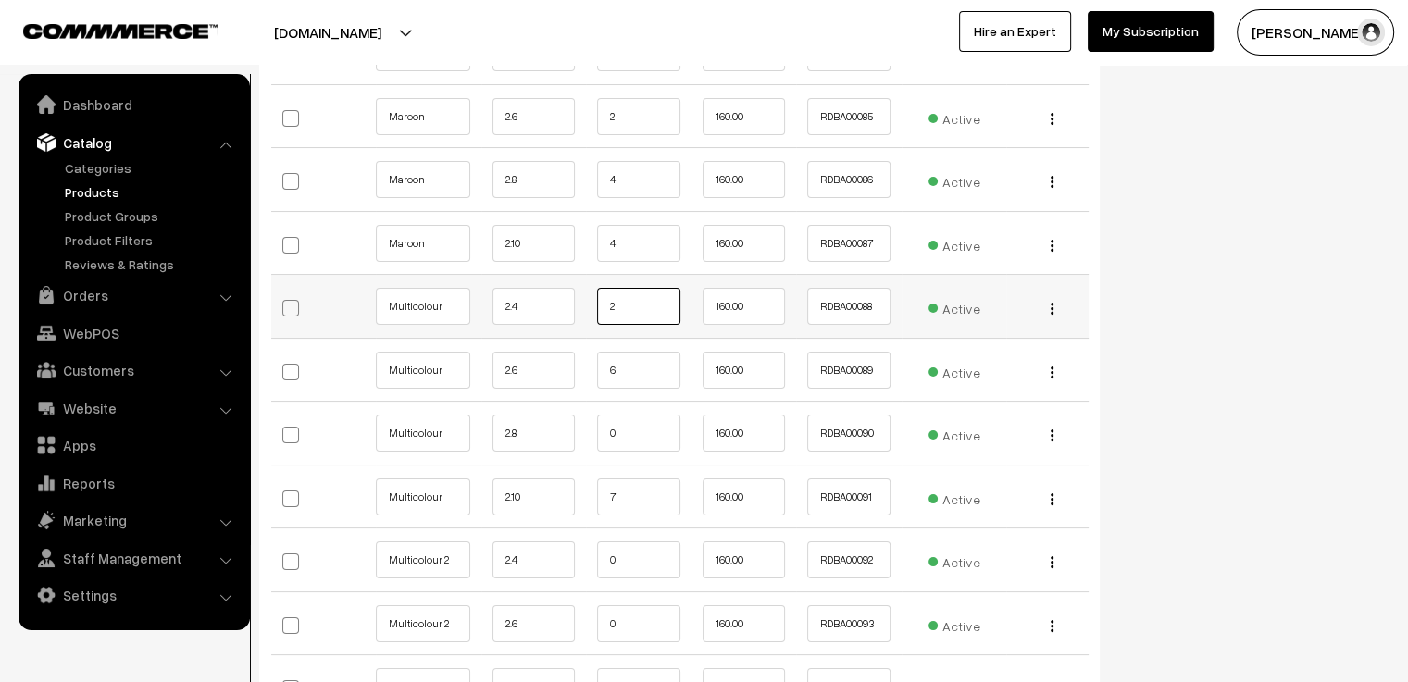
drag, startPoint x: 629, startPoint y: 293, endPoint x: 583, endPoint y: 293, distance: 46.3
click at [583, 293] on tr "Multicolour 2.4 2 160.00 RDBA00088" at bounding box center [679, 307] width 817 height 64
type input "0"
click at [633, 481] on input "7" at bounding box center [638, 497] width 83 height 37
drag, startPoint x: 633, startPoint y: 475, endPoint x: 588, endPoint y: 480, distance: 45.7
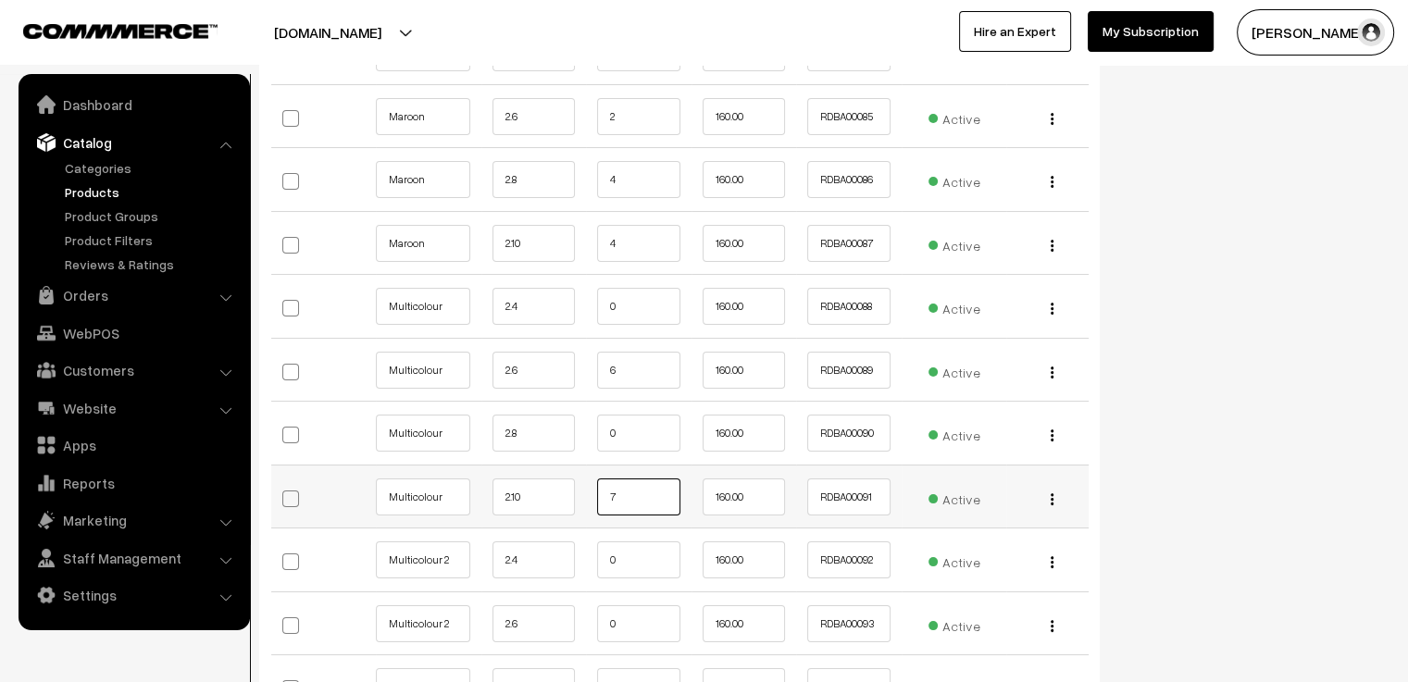
click at [588, 480] on td "7" at bounding box center [639, 497] width 106 height 64
type input "5"
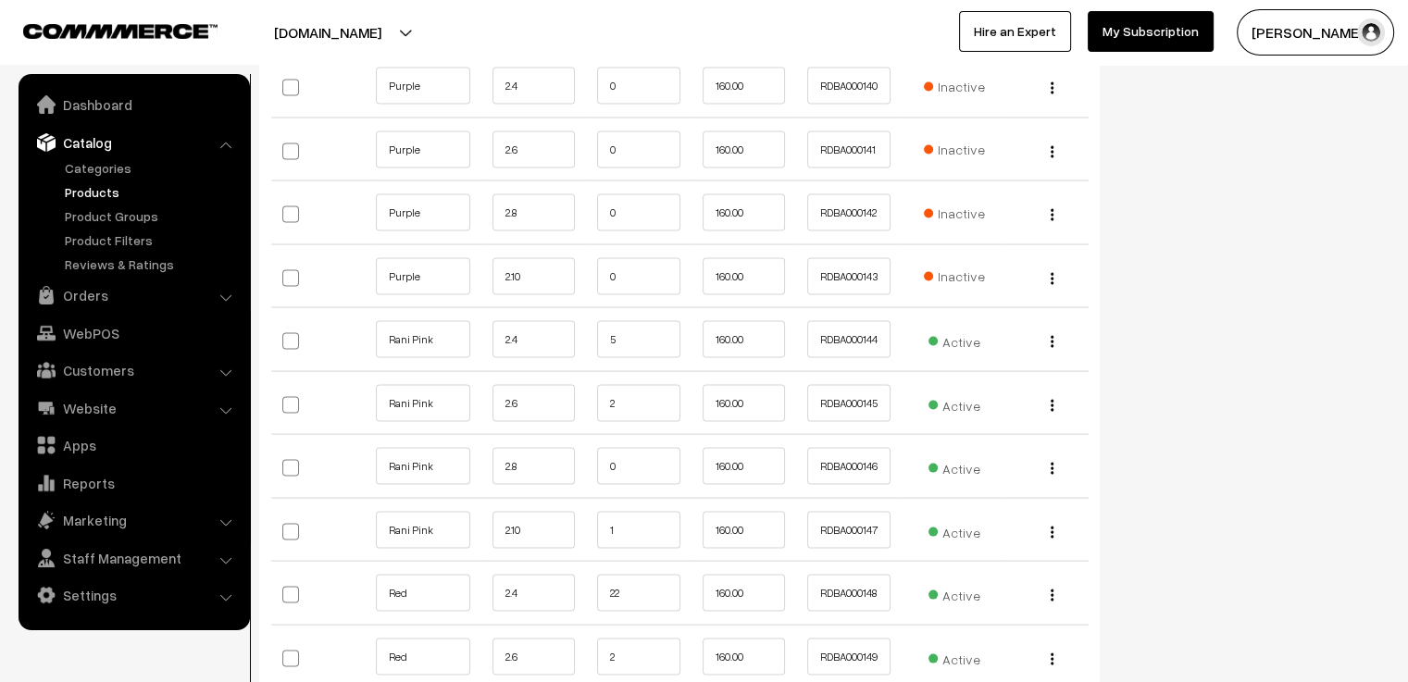
scroll to position [11016, 0]
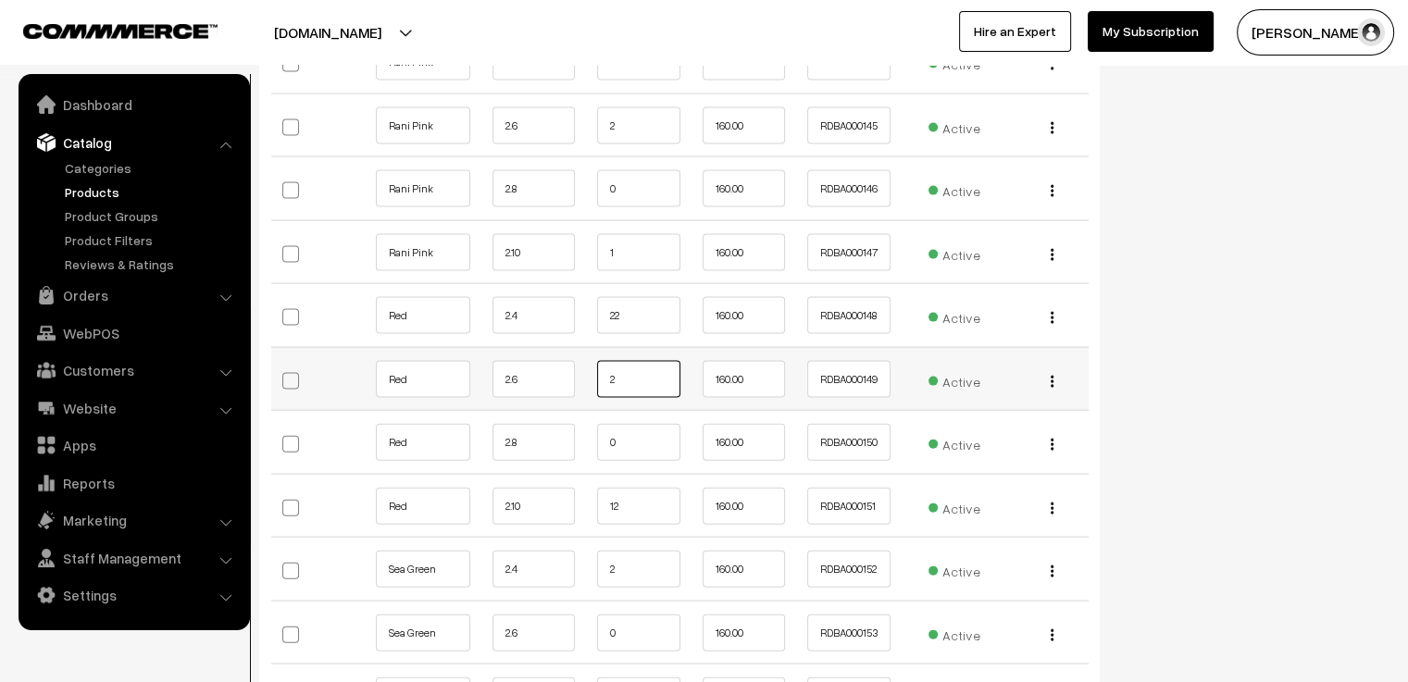
click at [624, 361] on input "2" at bounding box center [638, 379] width 83 height 37
click at [635, 297] on input "22" at bounding box center [638, 315] width 83 height 37
drag, startPoint x: 648, startPoint y: 288, endPoint x: 607, endPoint y: 297, distance: 41.8
click at [607, 297] on input "22" at bounding box center [638, 315] width 83 height 37
type input "17"
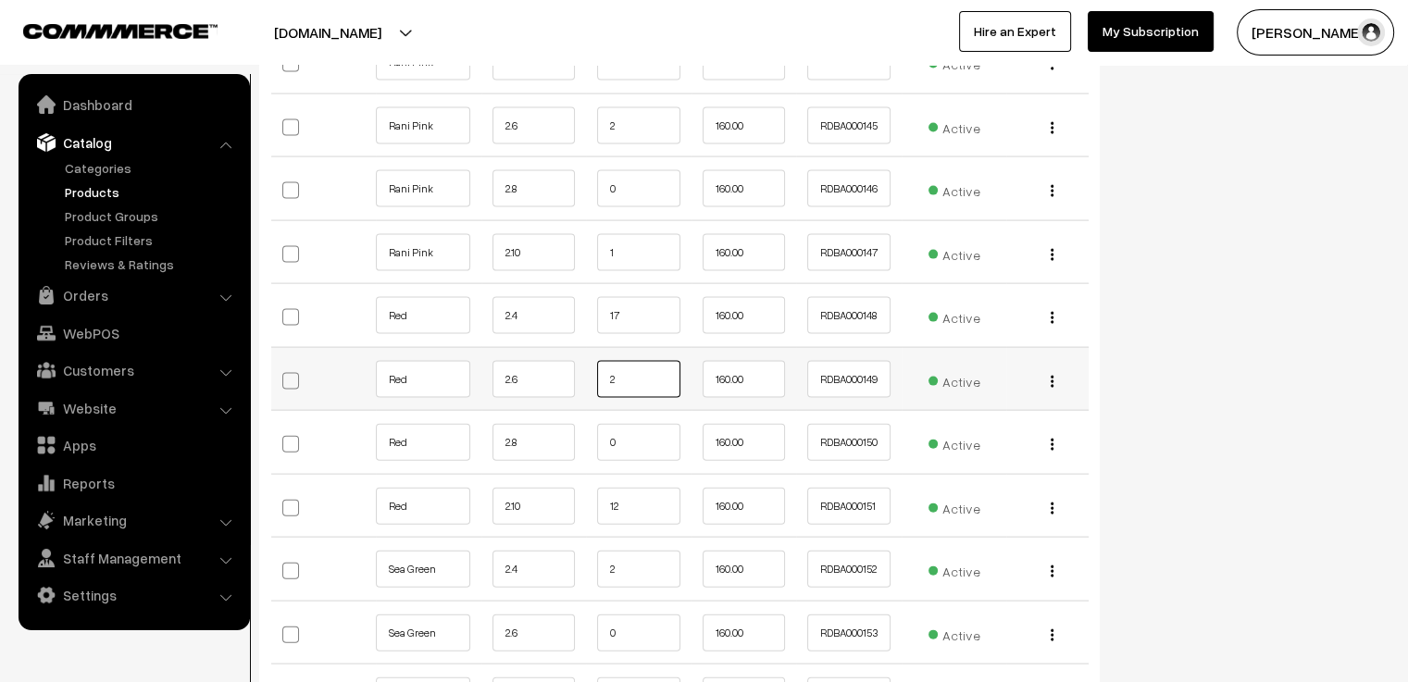
drag, startPoint x: 620, startPoint y: 347, endPoint x: 580, endPoint y: 351, distance: 40.0
click at [580, 351] on tr "Red 2.6 2 160.00 RDBA000149 Active" at bounding box center [679, 379] width 817 height 64
type input "1"
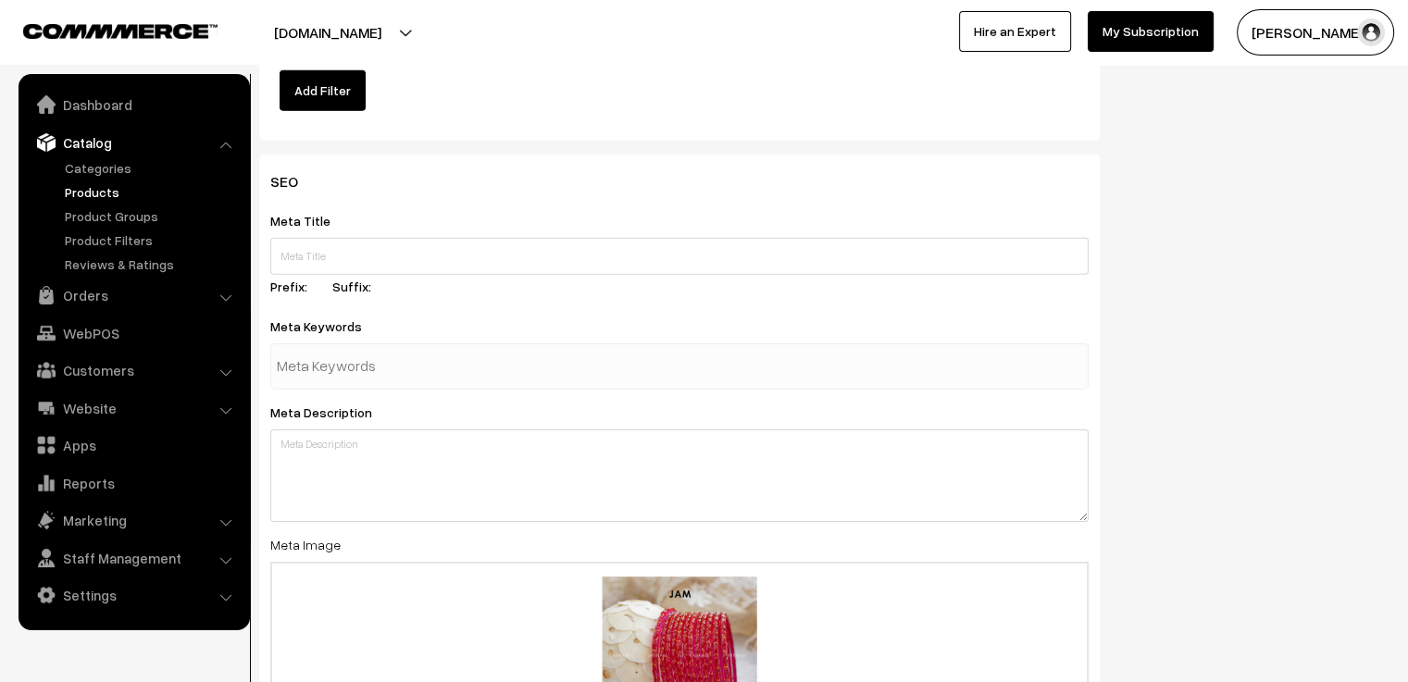
scroll to position [13185, 0]
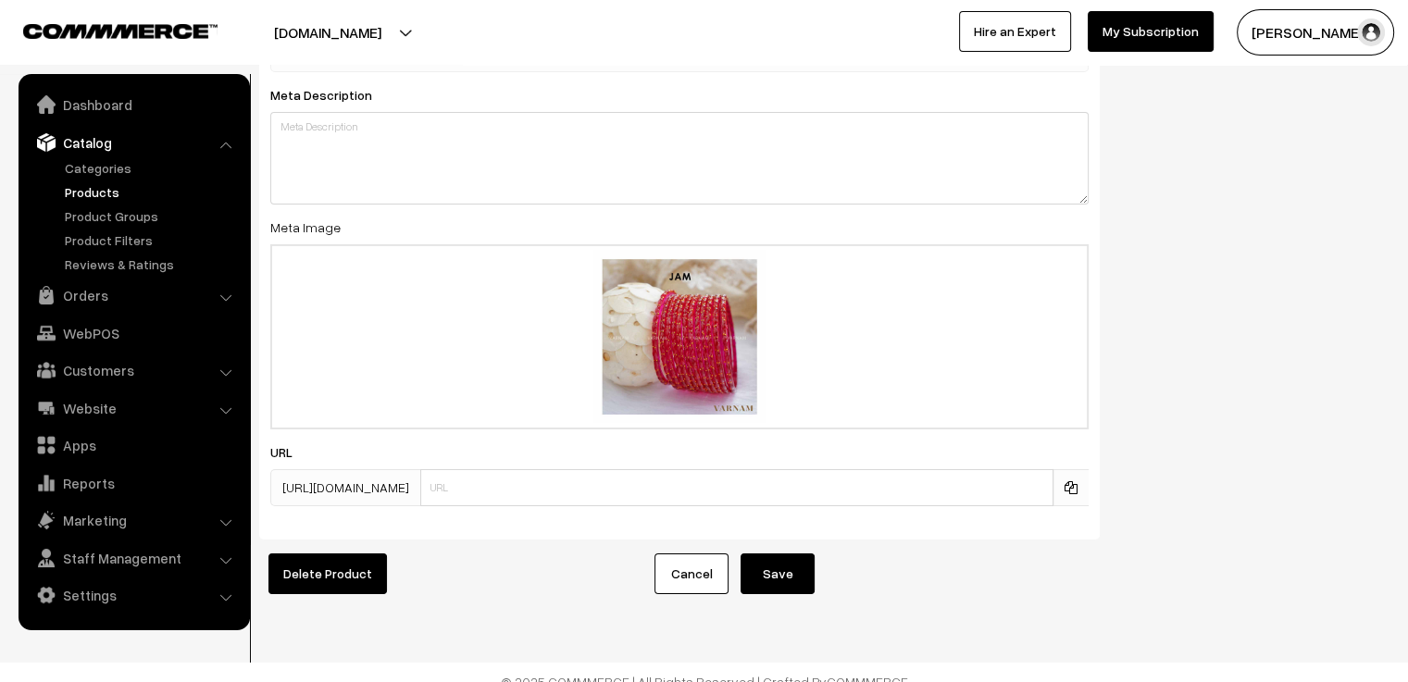
click at [774, 554] on button "Save" at bounding box center [778, 574] width 74 height 41
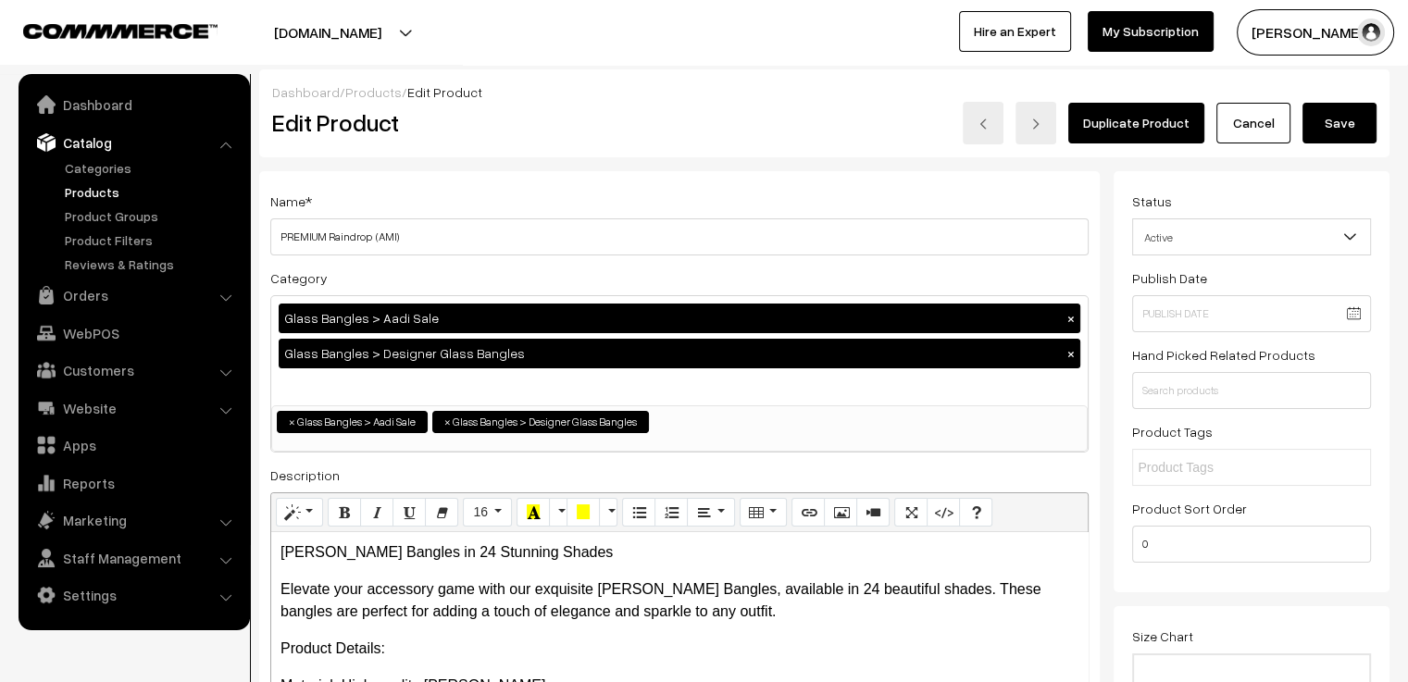
click at [1244, 121] on link "Cancel" at bounding box center [1253, 123] width 74 height 41
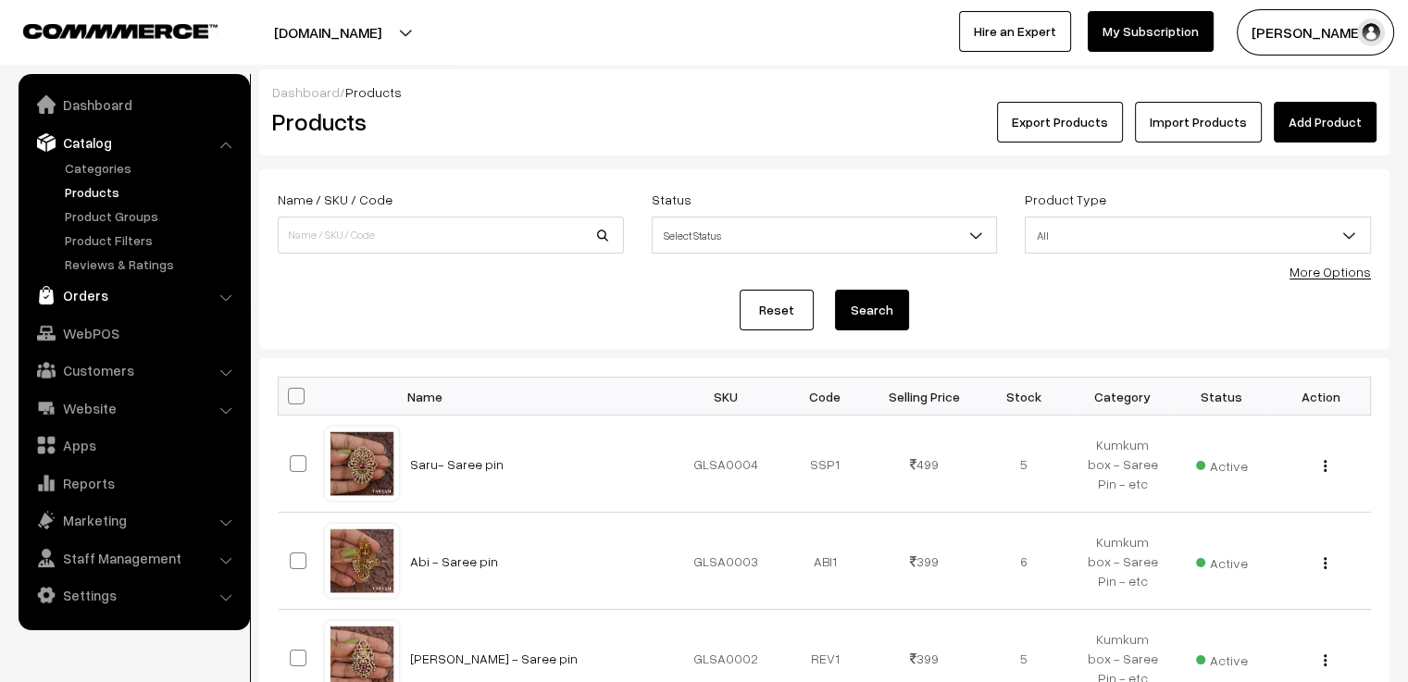
click at [85, 297] on link "Orders" at bounding box center [133, 295] width 220 height 33
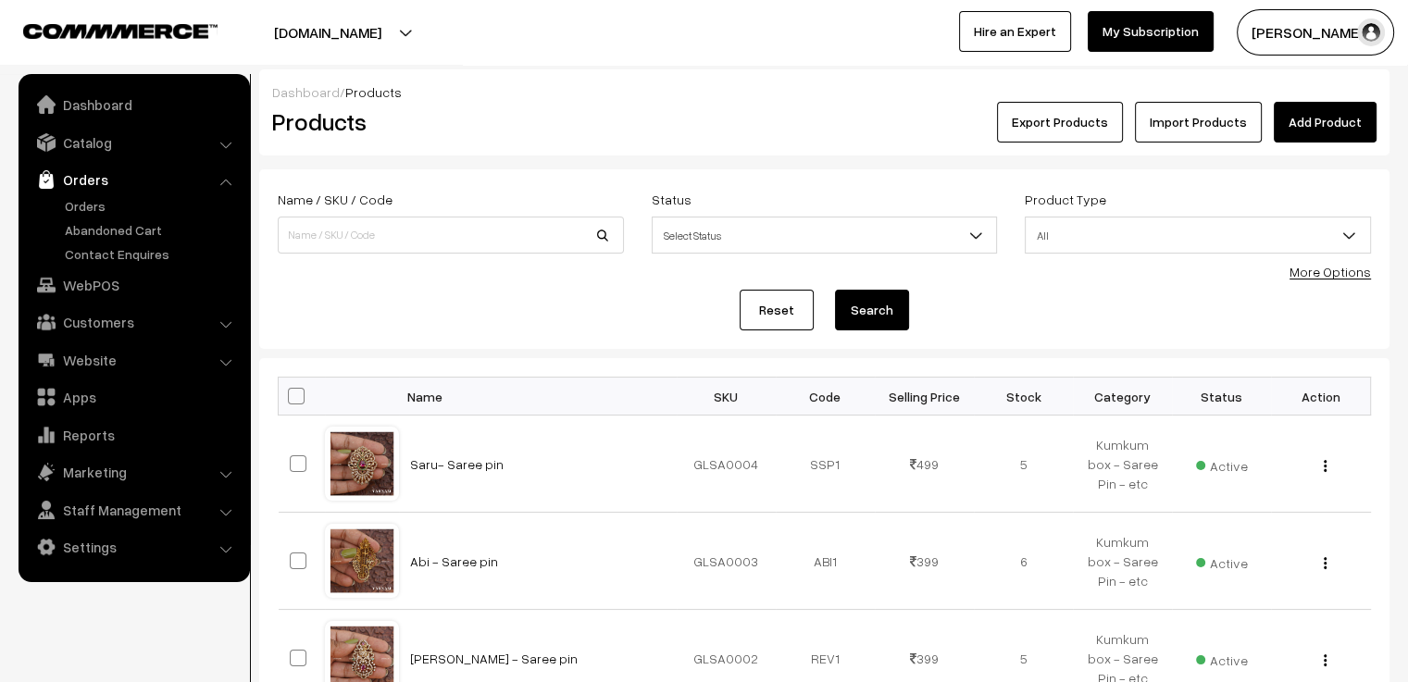
click at [82, 216] on ul "Orders" at bounding box center [134, 230] width 222 height 68
click at [79, 202] on link "Orders" at bounding box center [151, 205] width 183 height 19
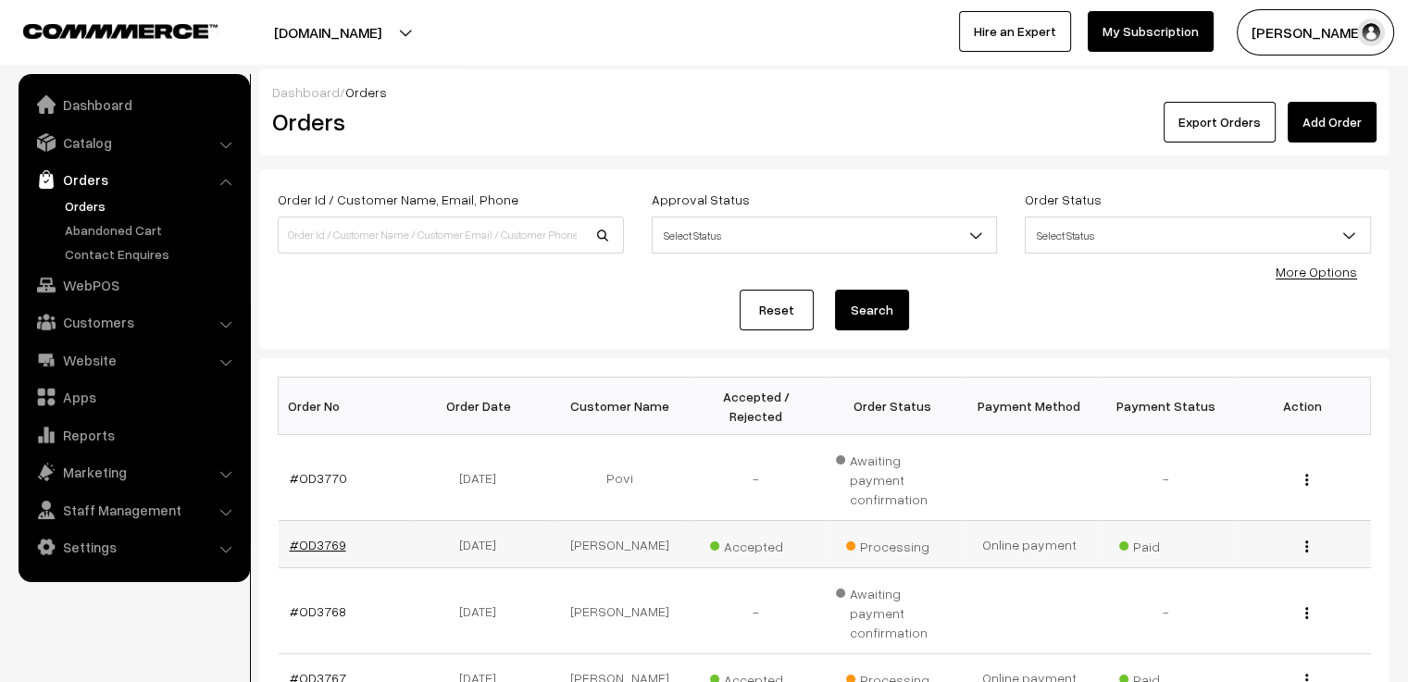
click at [311, 537] on link "#OD3769" at bounding box center [318, 545] width 56 height 16
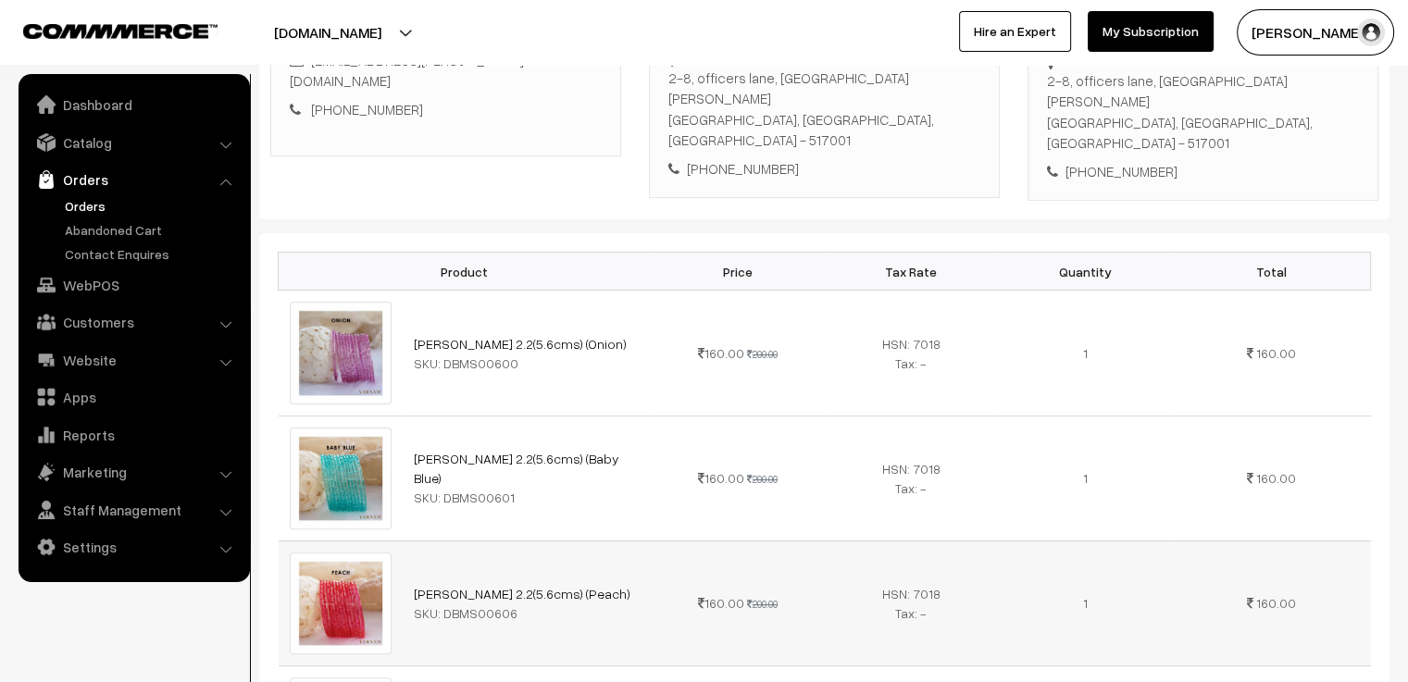
scroll to position [276, 0]
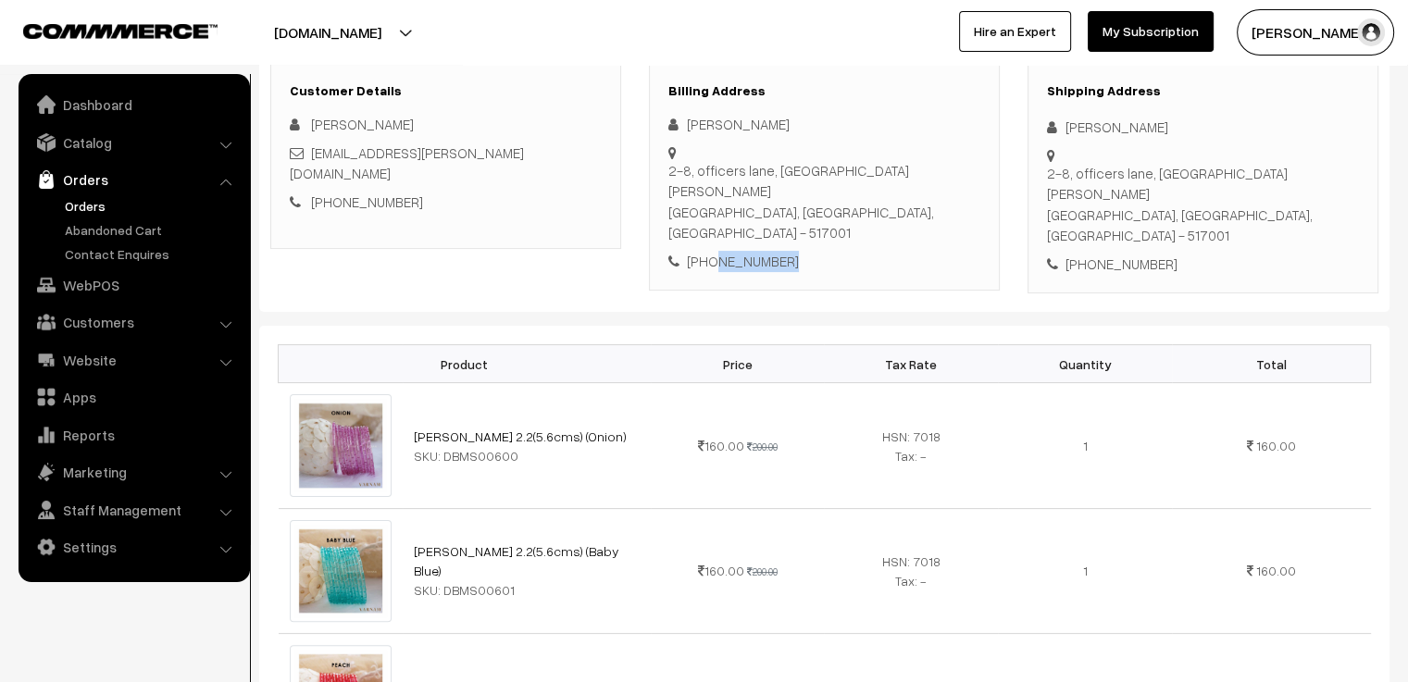
drag, startPoint x: 809, startPoint y: 205, endPoint x: 708, endPoint y: 222, distance: 102.4
click at [708, 222] on div "Billing Address [PERSON_NAME] [STREET_ADDRESS][PERSON_NAME] [PHONE_NUMBER]" at bounding box center [824, 178] width 351 height 228
click at [716, 236] on div "Billing Address Sunitha Raguru 2-8, officers lane, Opposite Preetham hospital C…" at bounding box center [824, 178] width 351 height 228
click at [636, 193] on div "Billing Address Sunitha Raguru 2-8, officers lane, Opposite Preetham hospital C…" at bounding box center [824, 179] width 379 height 231
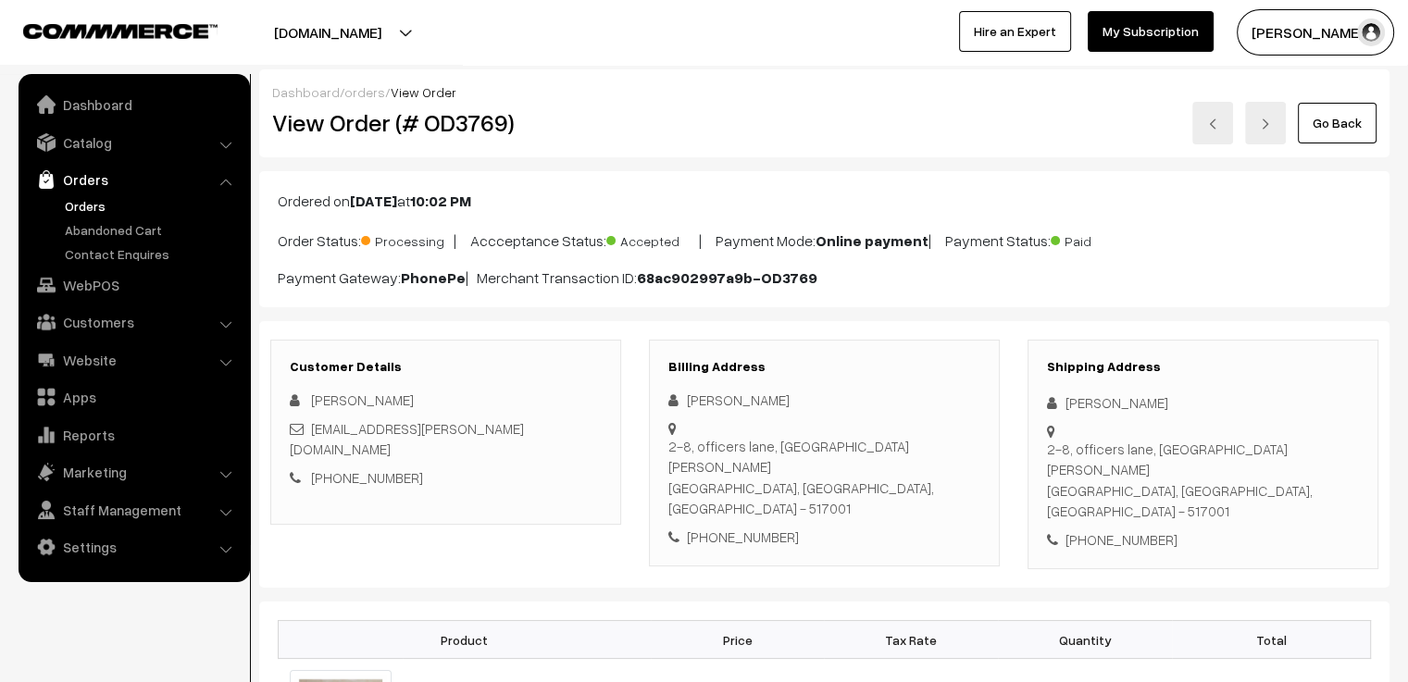
click at [354, 85] on link "orders" at bounding box center [364, 92] width 41 height 16
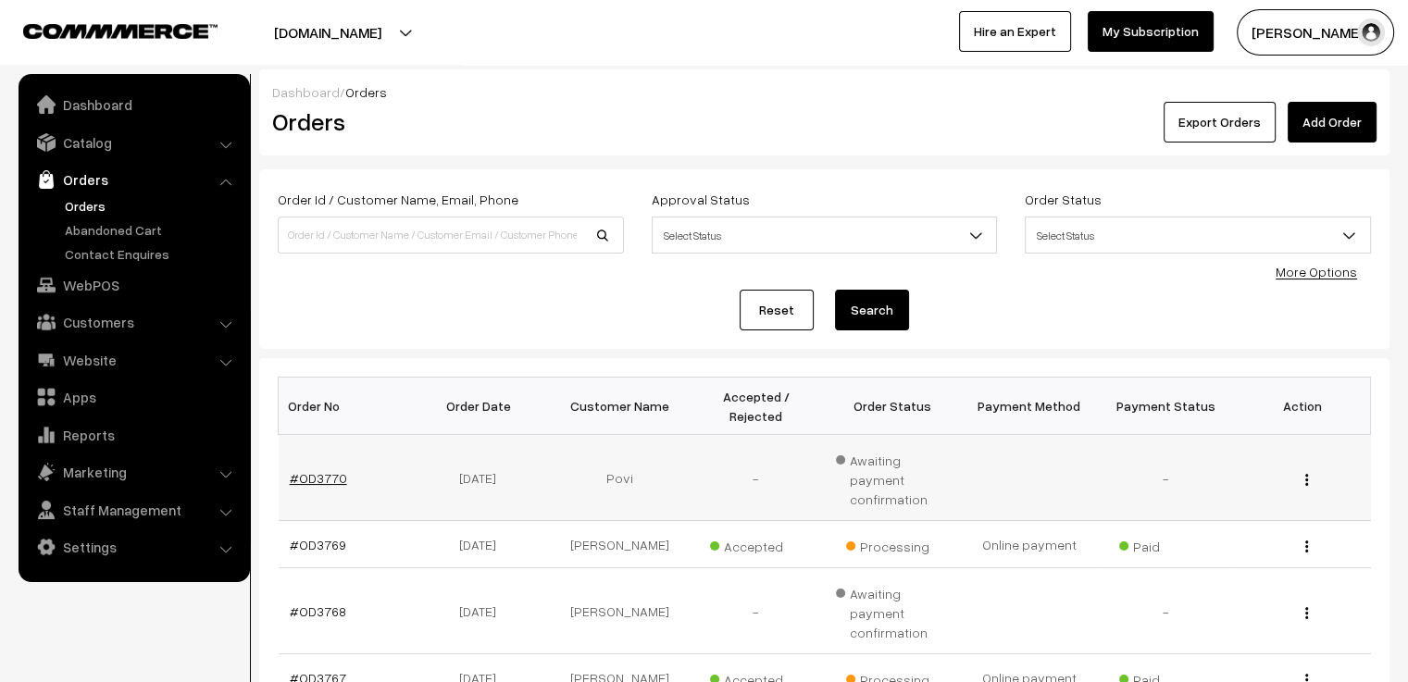
click at [313, 470] on link "#OD3770" at bounding box center [318, 478] width 57 height 16
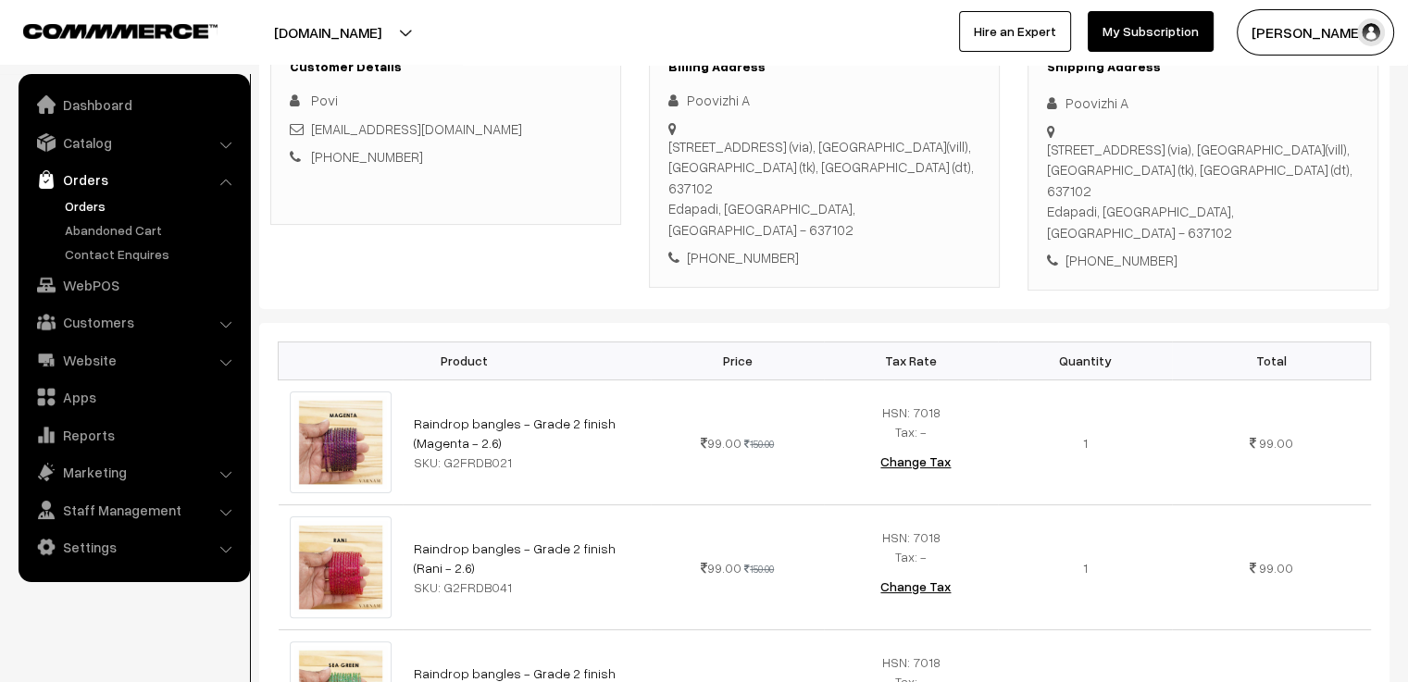
scroll to position [185, 0]
